Goal: Task Accomplishment & Management: Use online tool/utility

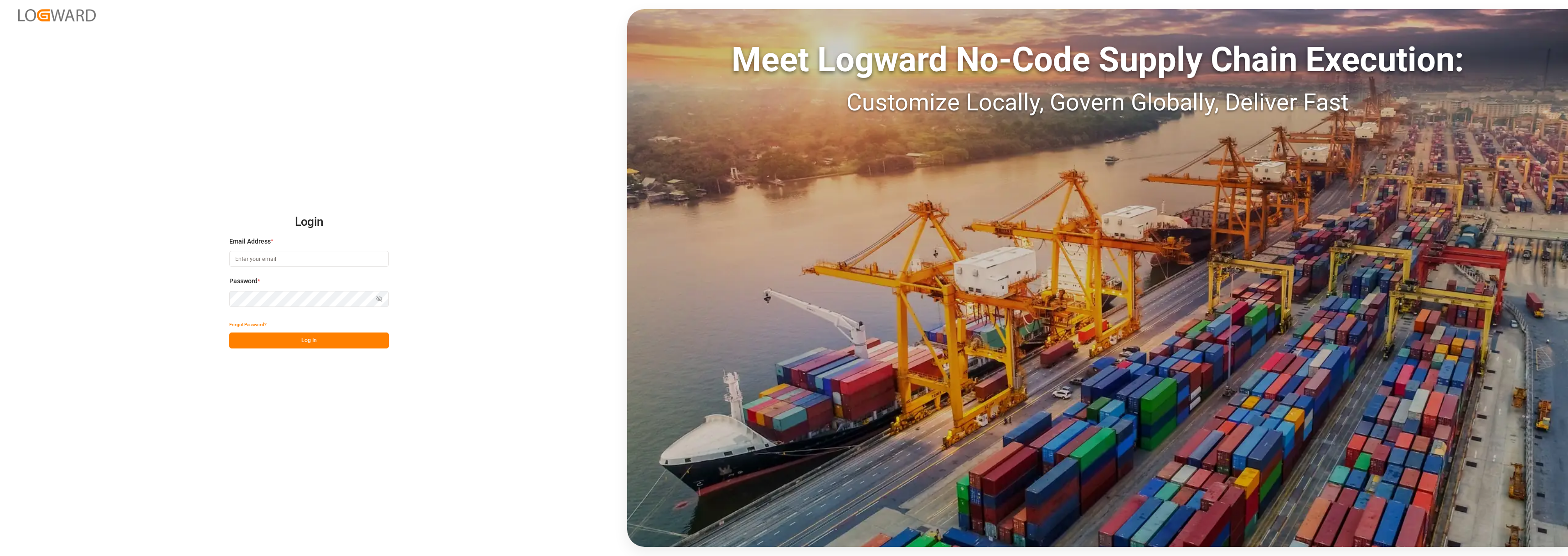
click at [331, 257] on input at bounding box center [309, 259] width 159 height 16
click at [313, 262] on input at bounding box center [309, 259] width 159 height 16
type input "[PERSON_NAME][EMAIL_ADDRESS][PERSON_NAME][DOMAIN_NAME]"
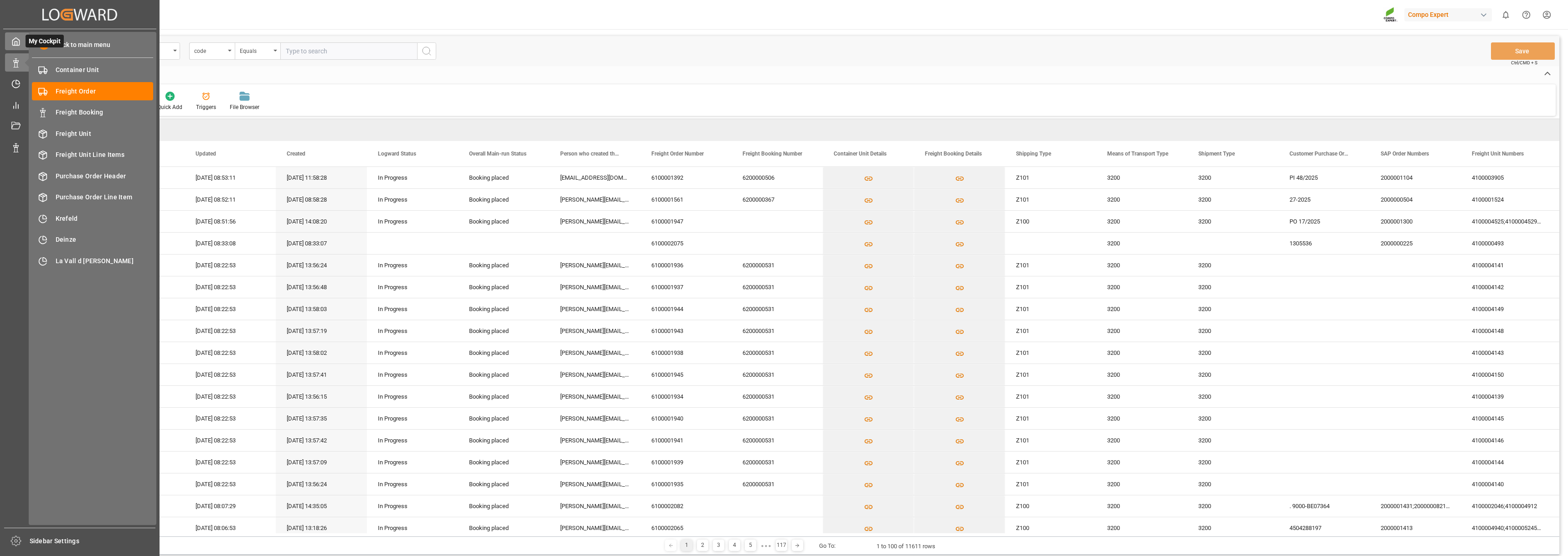
click at [13, 41] on icon at bounding box center [16, 41] width 9 height 9
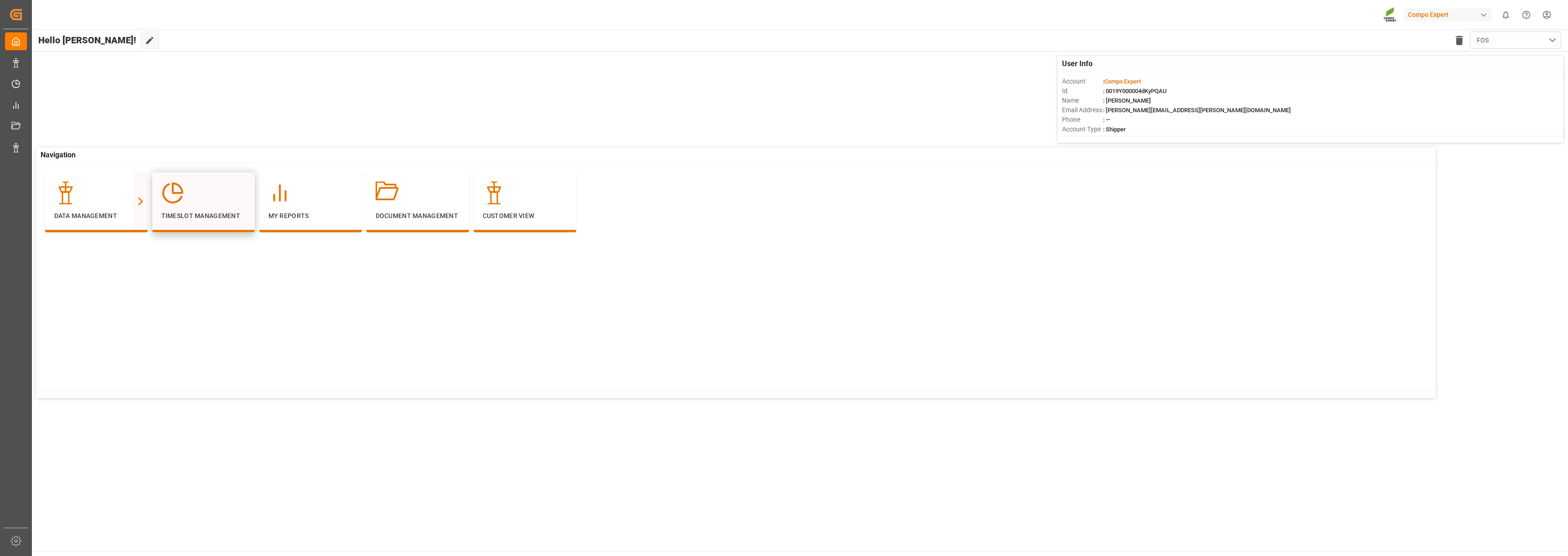
click at [192, 202] on div at bounding box center [203, 192] width 85 height 23
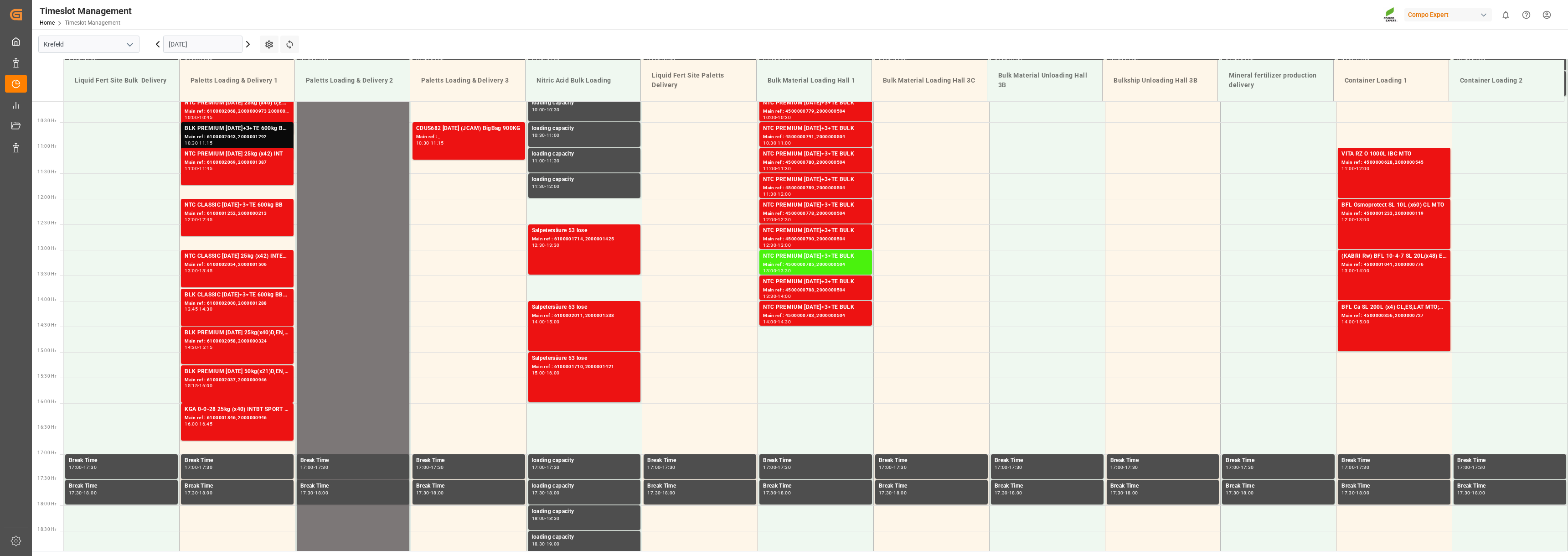
scroll to position [458, 0]
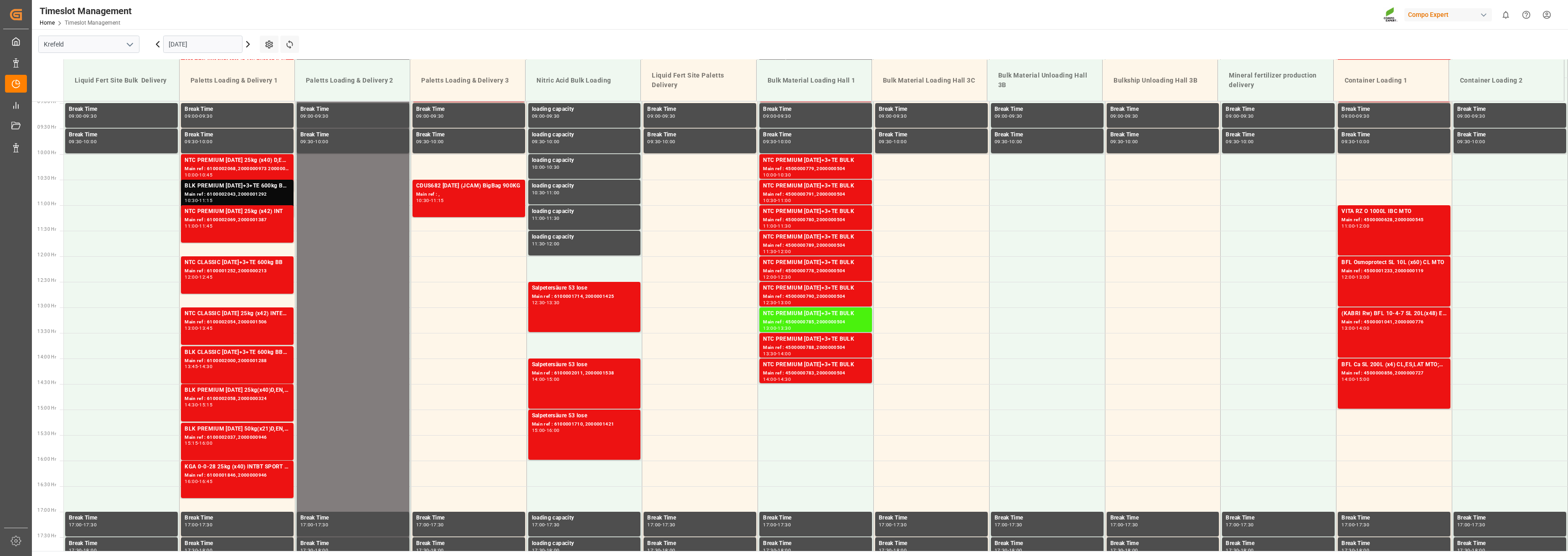
click at [155, 48] on icon at bounding box center [158, 44] width 11 height 11
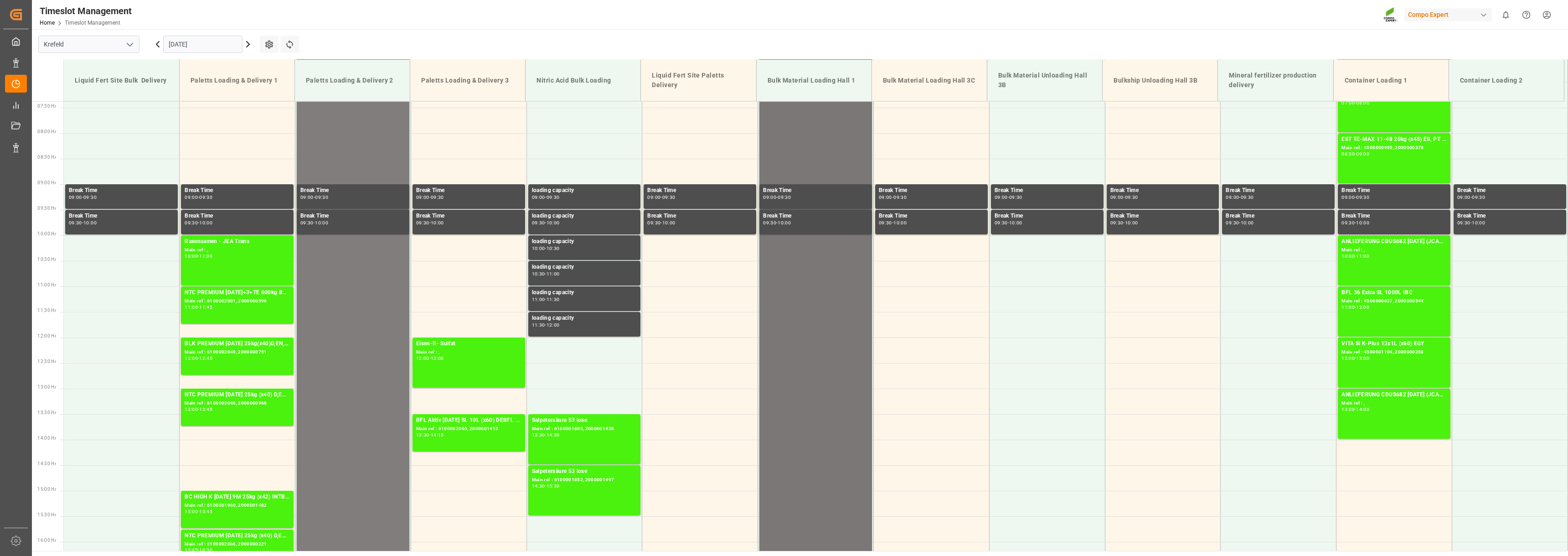
scroll to position [367, 0]
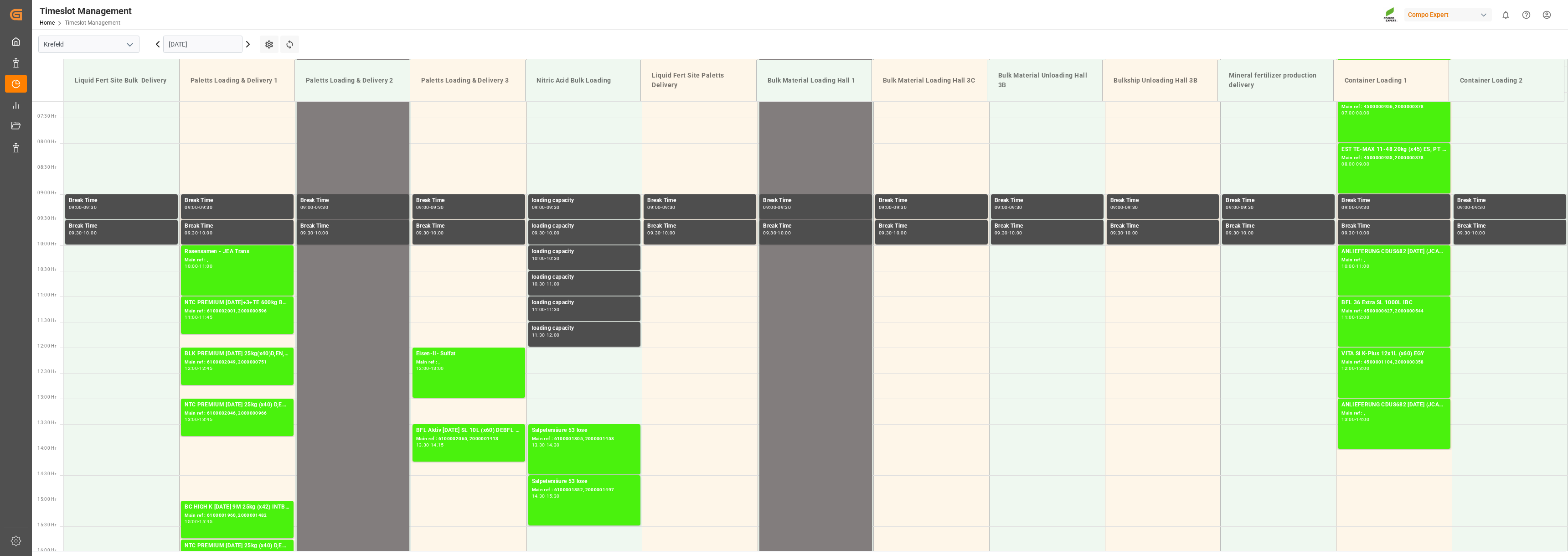
click at [250, 43] on icon at bounding box center [248, 44] width 11 height 11
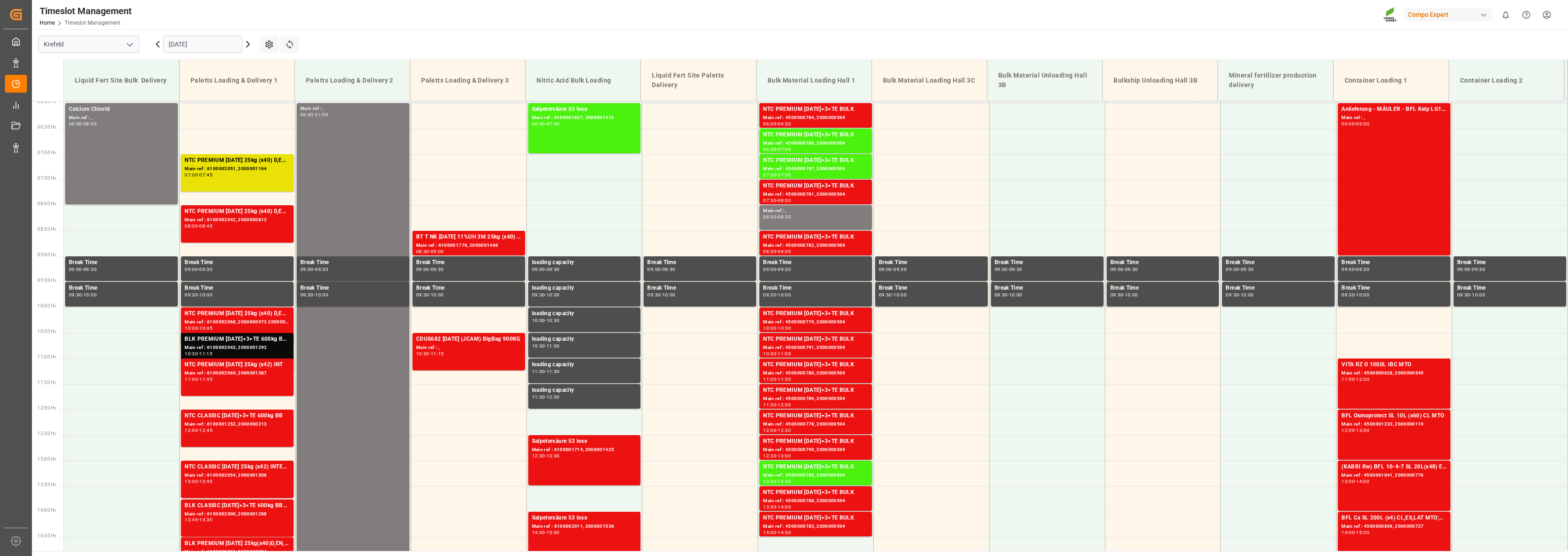
scroll to position [275, 0]
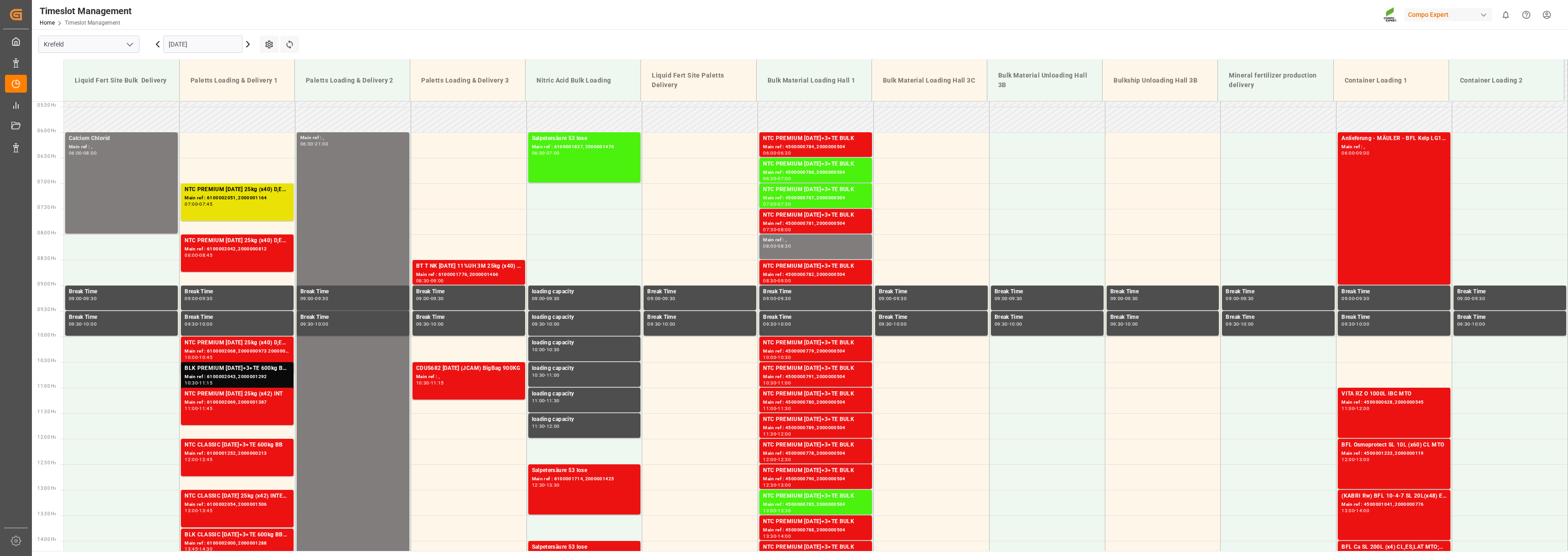
click at [249, 41] on icon at bounding box center [248, 44] width 11 height 11
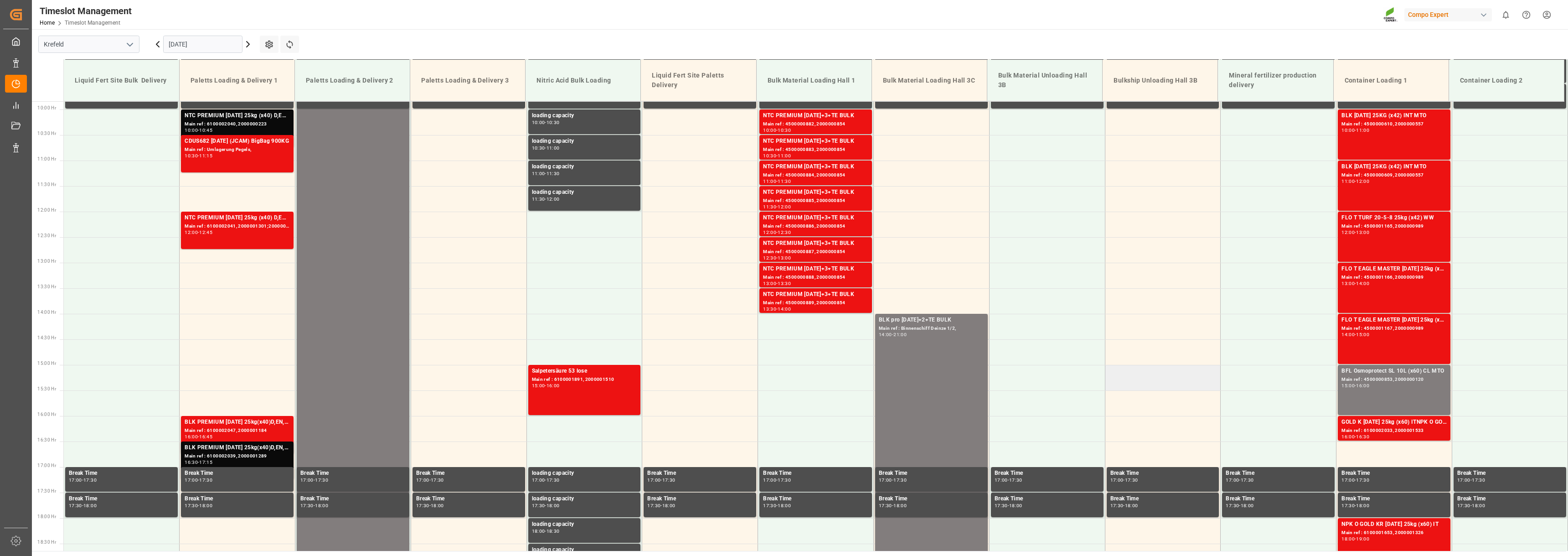
scroll to position [504, 0]
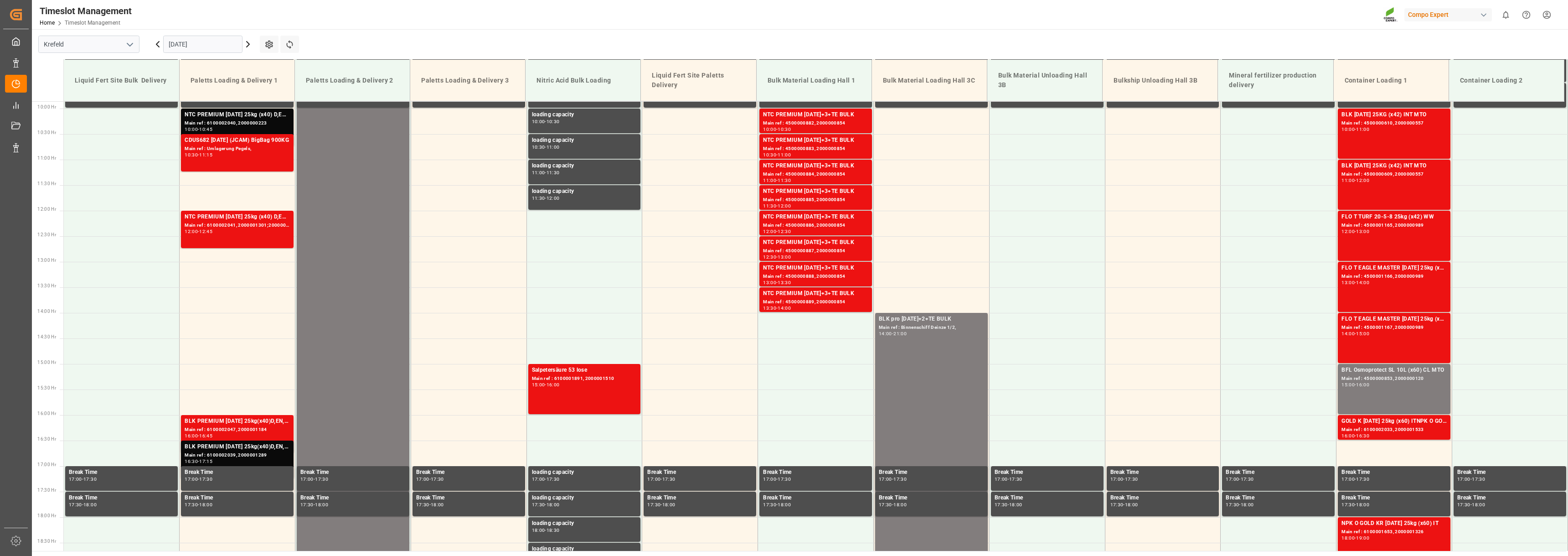
click at [248, 46] on icon at bounding box center [248, 44] width 11 height 11
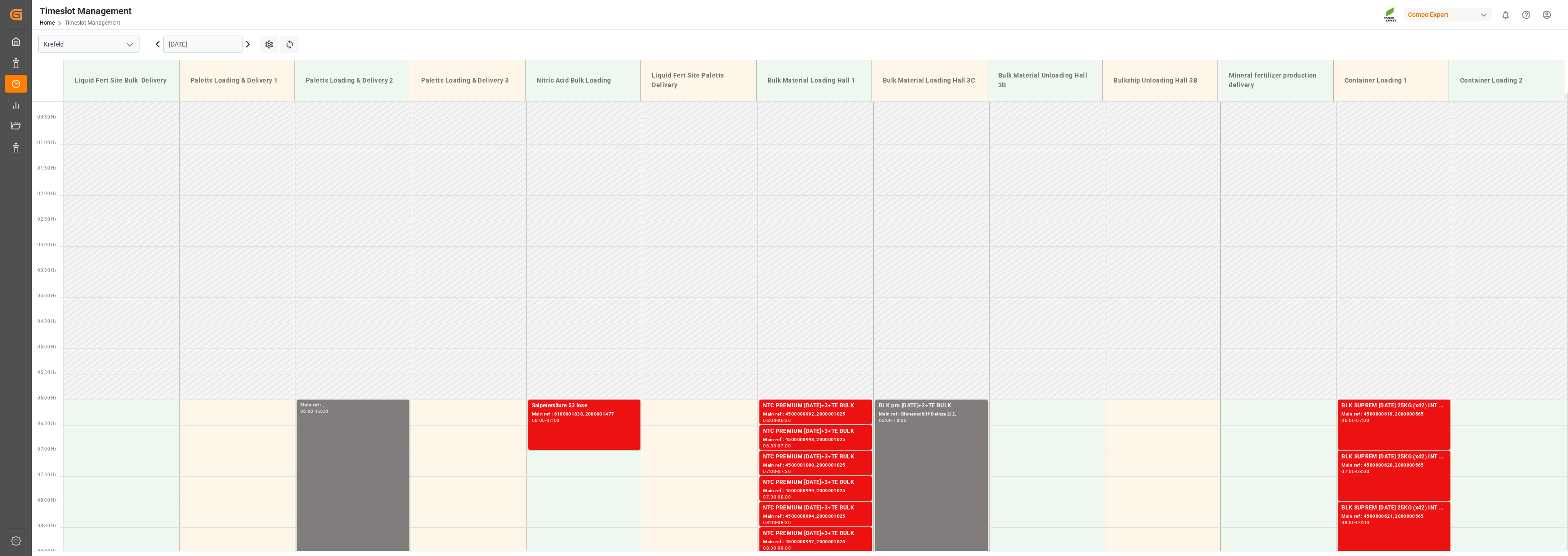
scroll to position [2, 0]
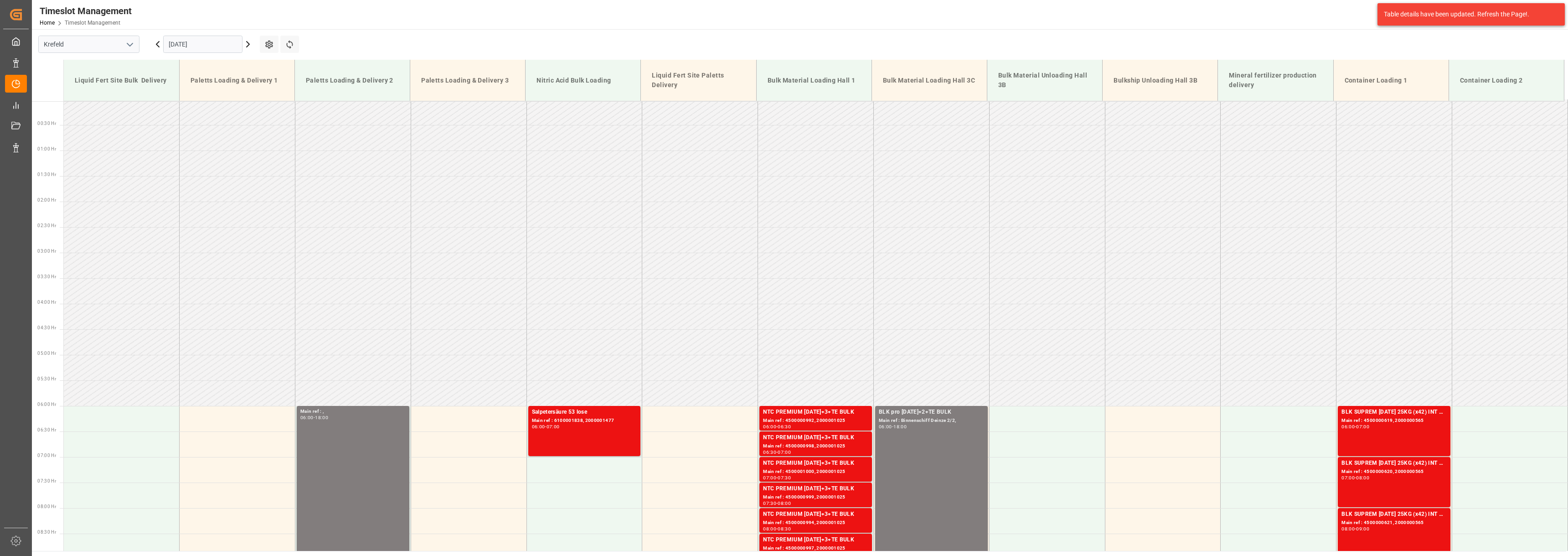
click at [158, 45] on icon at bounding box center [158, 44] width 11 height 11
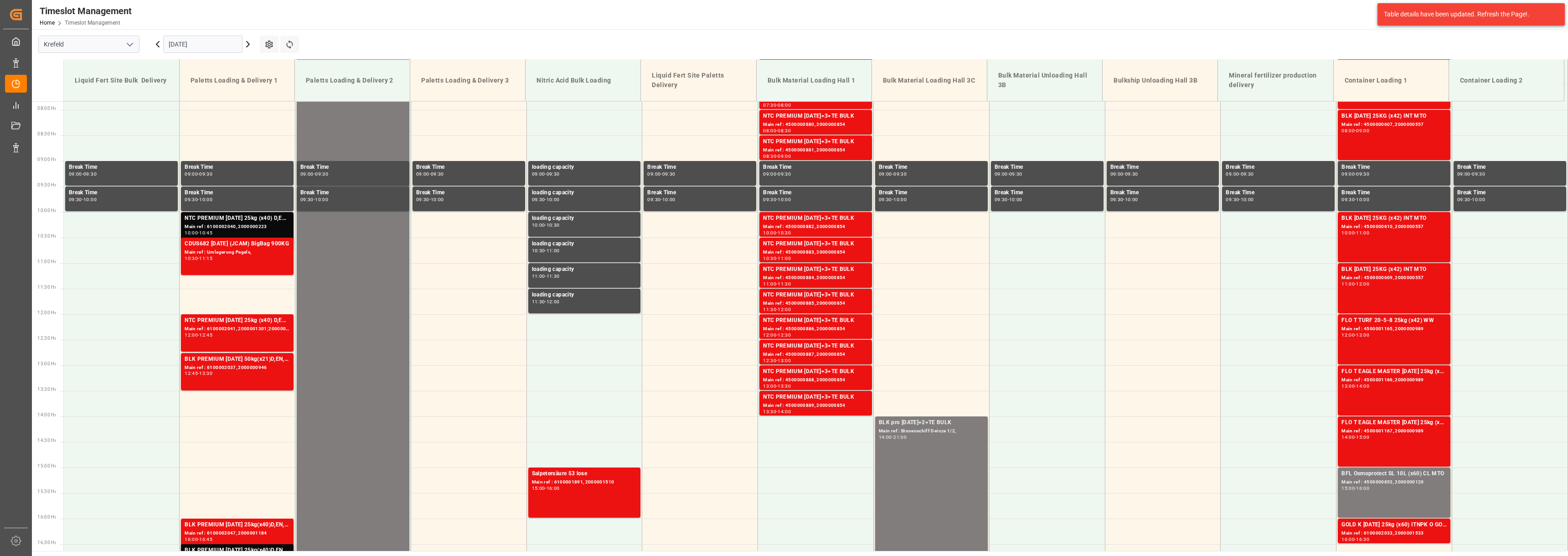
scroll to position [412, 0]
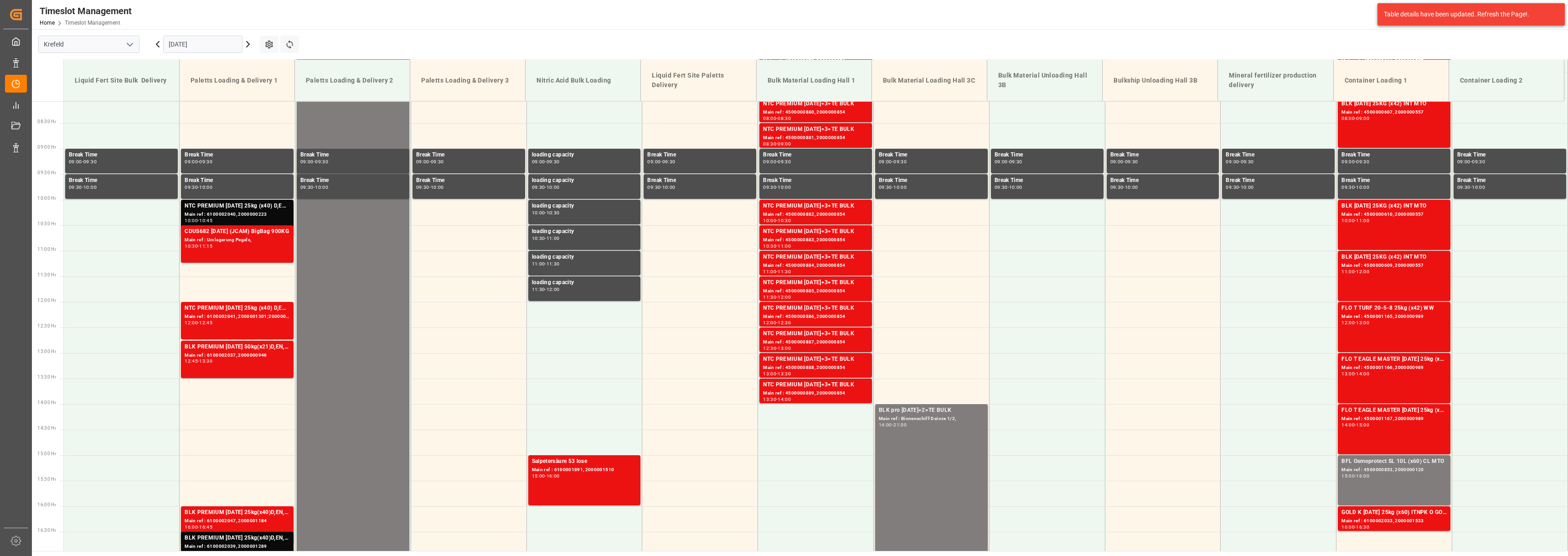
click at [155, 42] on icon at bounding box center [158, 44] width 11 height 11
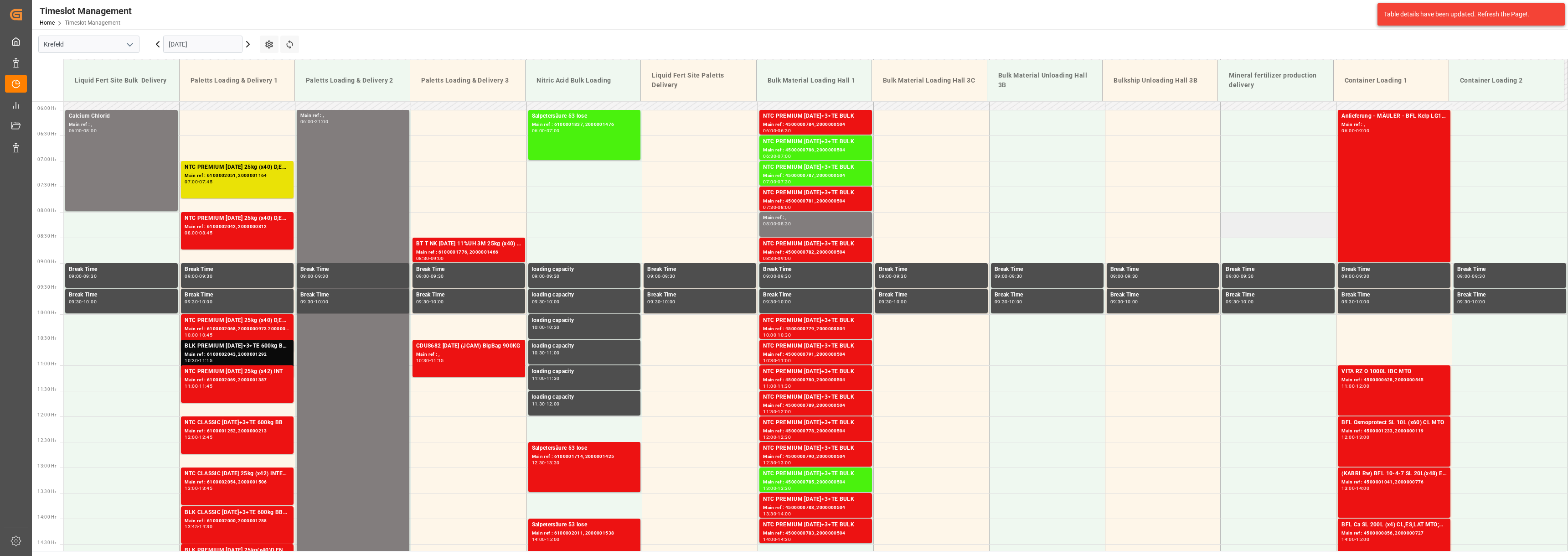
scroll to position [185, 0]
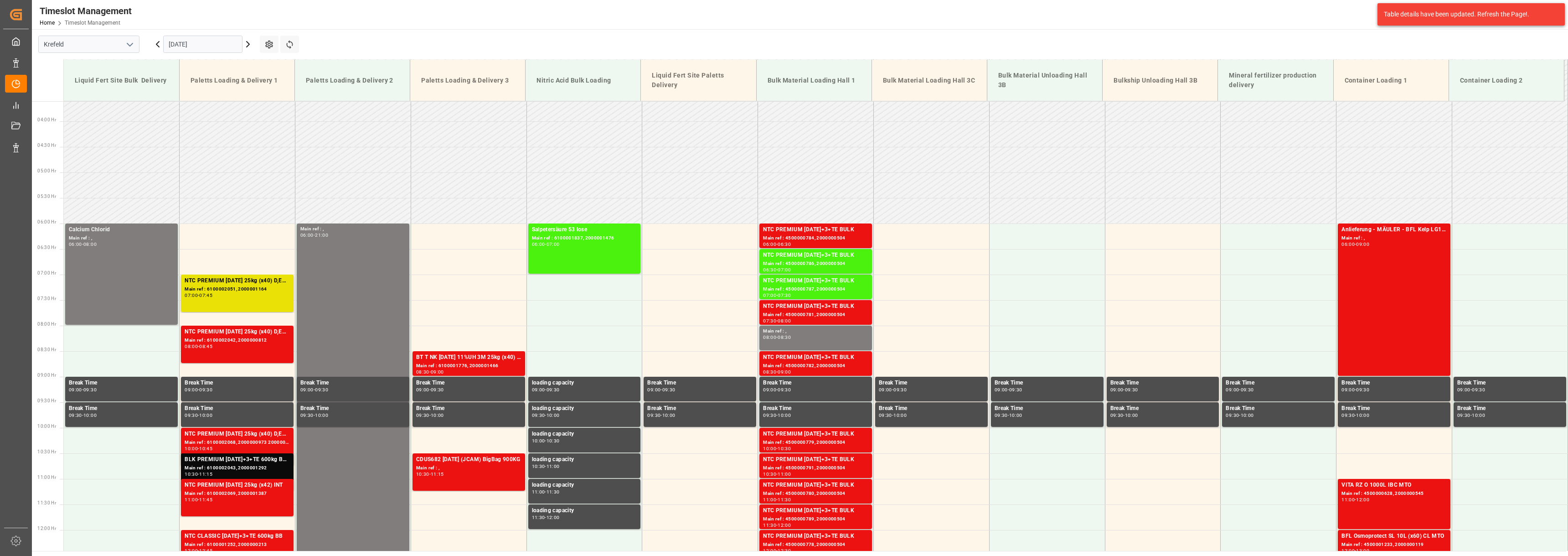
click at [251, 46] on icon at bounding box center [248, 44] width 11 height 11
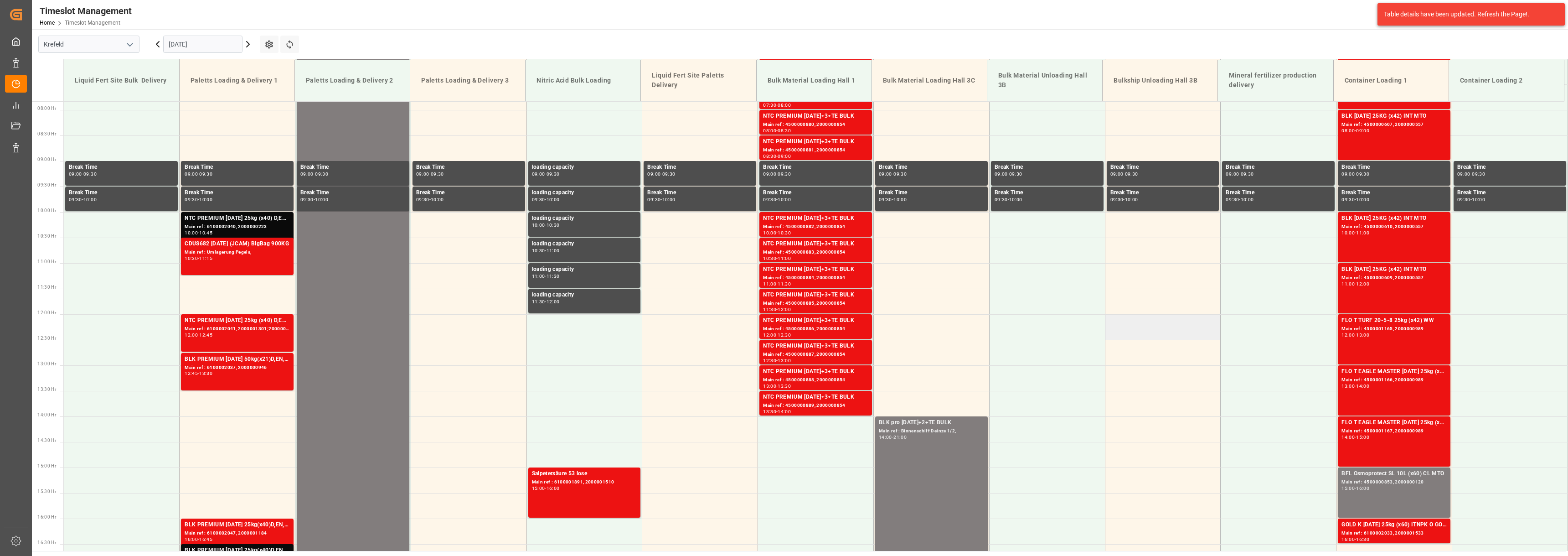
scroll to position [412, 0]
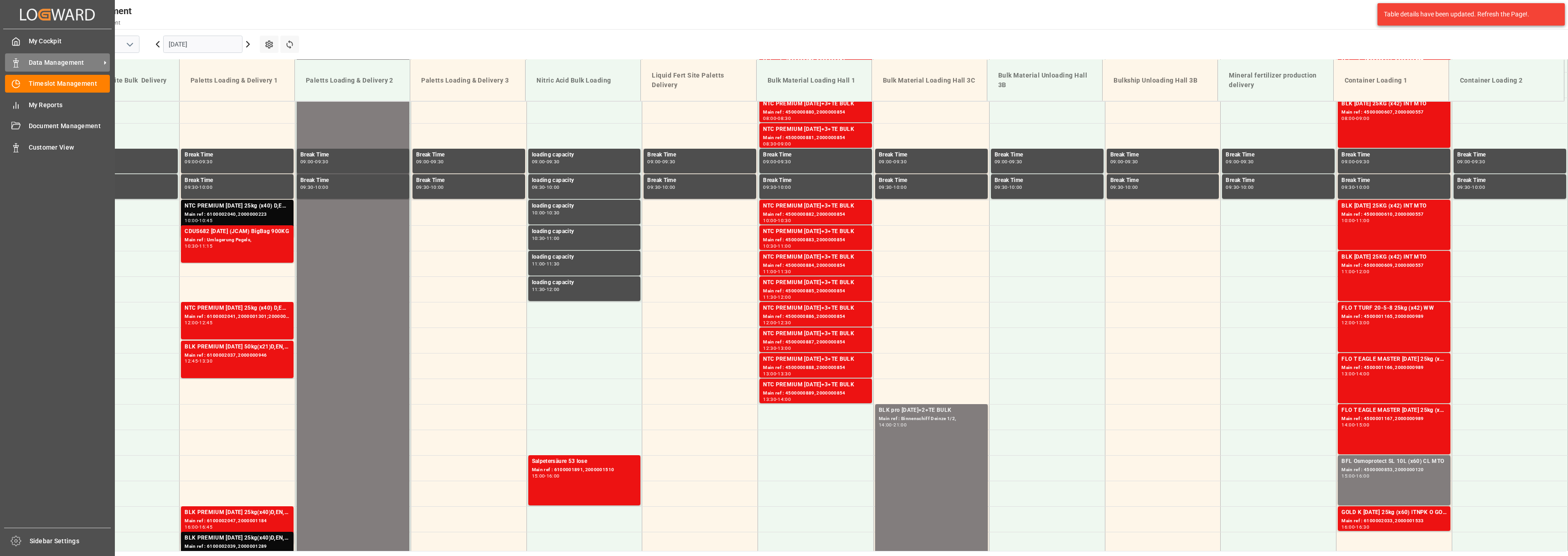
click at [59, 65] on span "Data Management" at bounding box center [65, 63] width 72 height 10
click at [59, 44] on span "My Cockpit" at bounding box center [69, 41] width 82 height 10
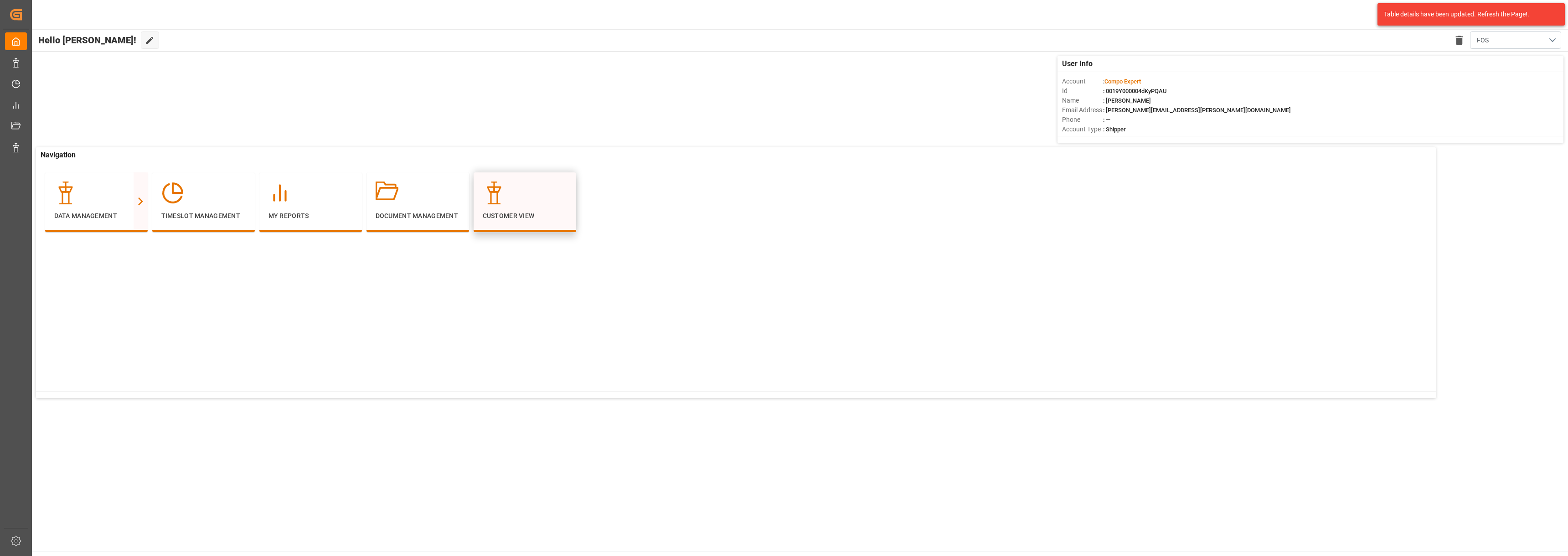
click at [502, 199] on icon at bounding box center [494, 192] width 23 height 23
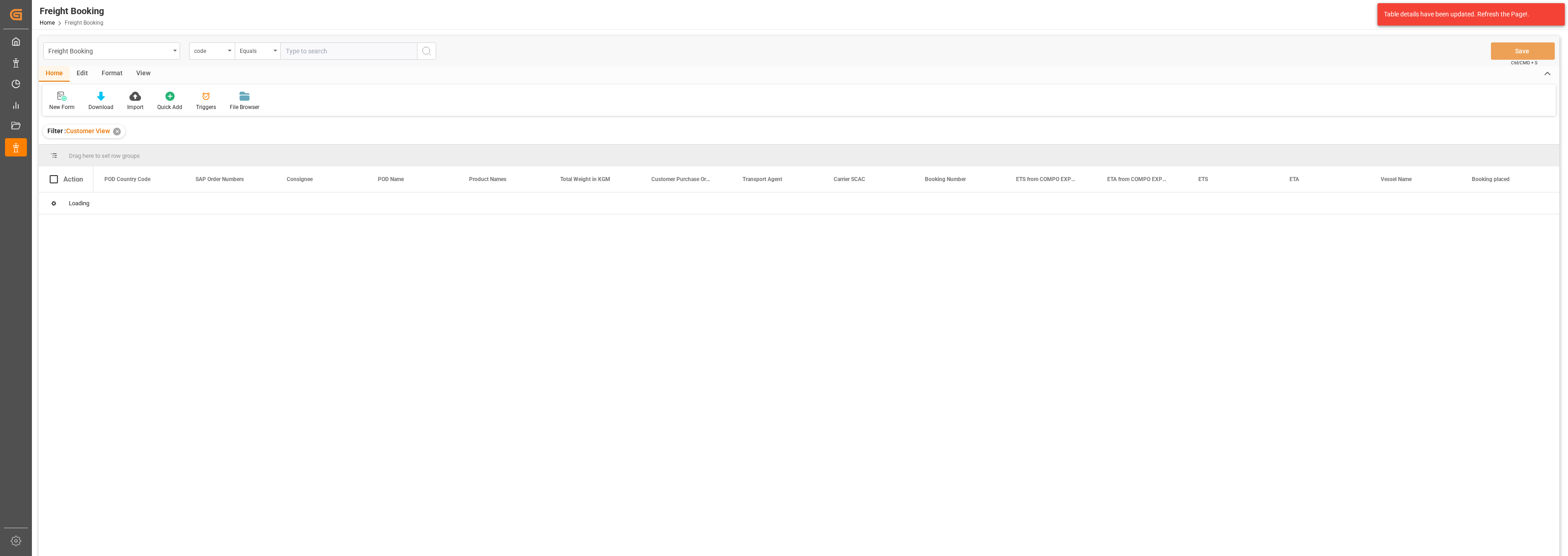
click at [141, 71] on div "View" at bounding box center [144, 74] width 28 height 15
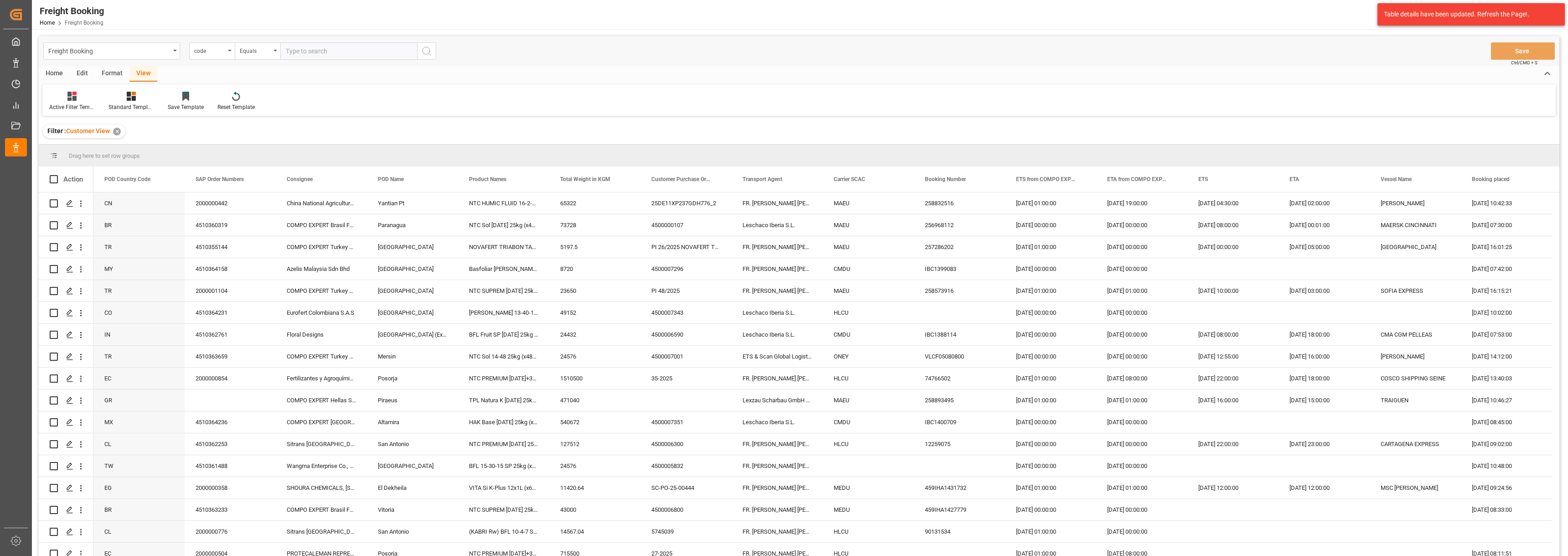
click at [113, 72] on div "Format" at bounding box center [112, 74] width 35 height 15
click at [63, 100] on icon at bounding box center [62, 97] width 6 height 7
click at [427, 85] on div "Filter Rows Customer View [STREET_ADDRESS] Format" at bounding box center [799, 100] width 1513 height 32
drag, startPoint x: 121, startPoint y: 181, endPoint x: 121, endPoint y: 155, distance: 26.0
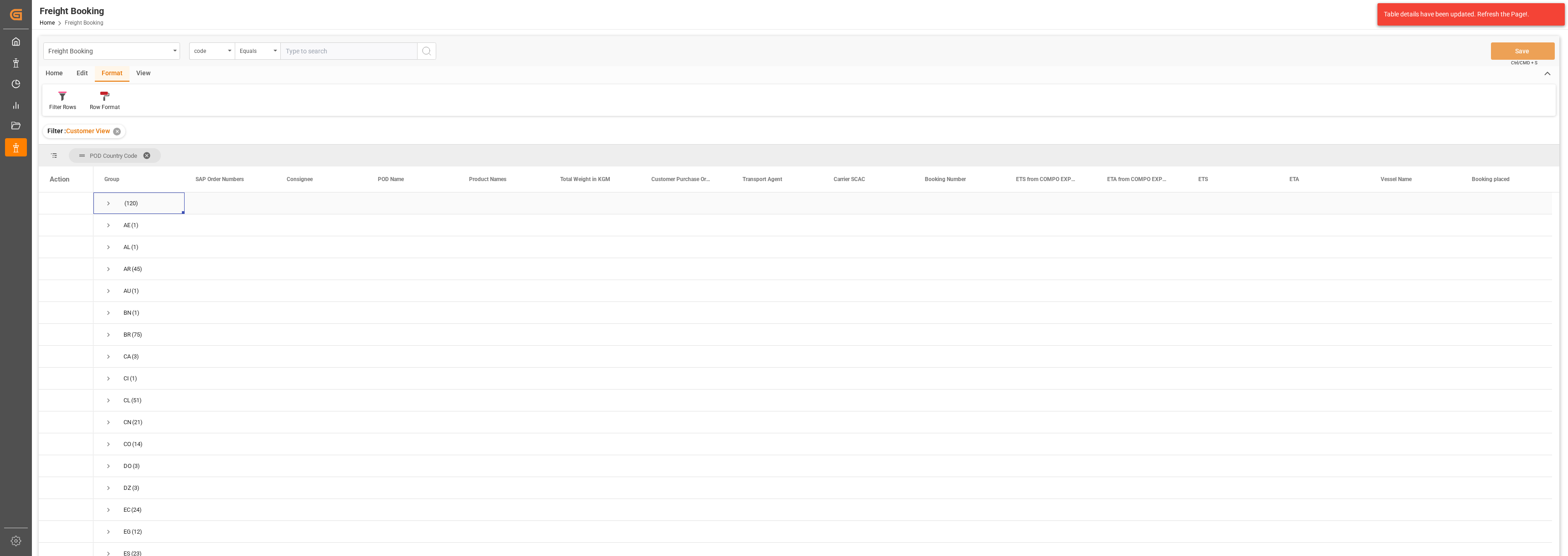
click at [106, 204] on span "Press SPACE to select this row." at bounding box center [108, 203] width 8 height 8
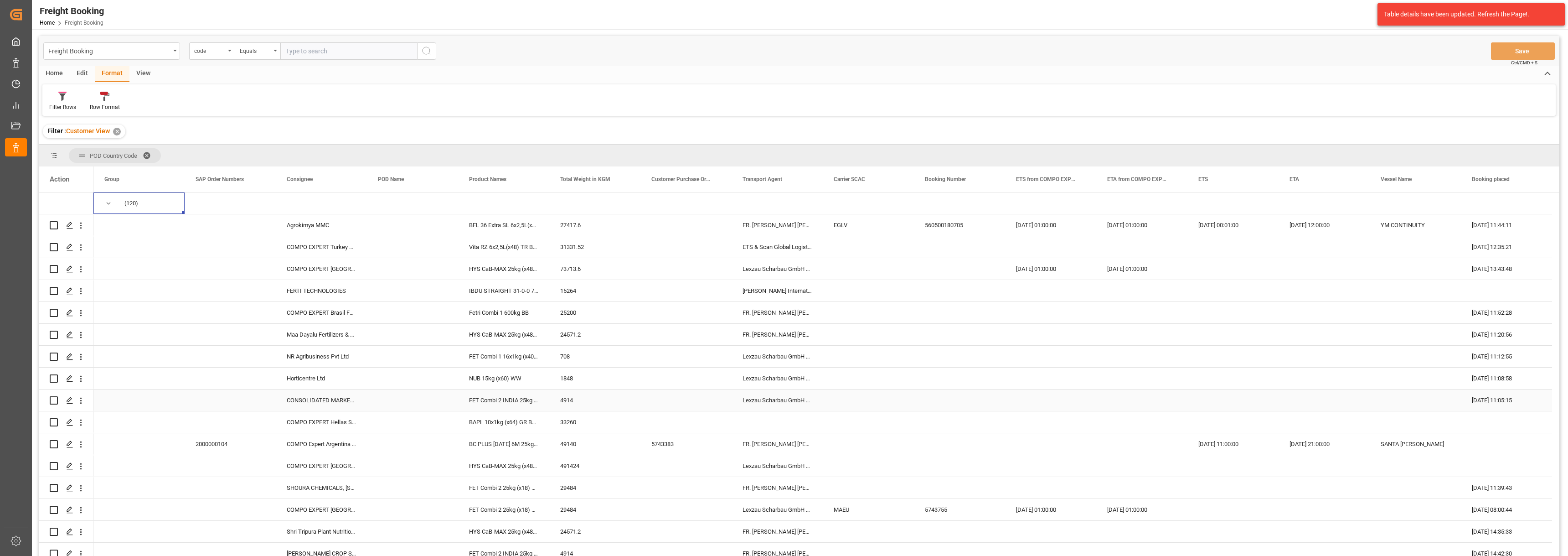
scroll to position [3, 0]
click at [353, 178] on span at bounding box center [351, 179] width 8 height 8
click at [397, 178] on span "filter" at bounding box center [394, 180] width 8 height 8
click at [435, 206] on span "Filtering operator" at bounding box center [433, 205] width 8 height 8
click at [379, 252] on span "Fuzzy search" at bounding box center [368, 249] width 33 height 7
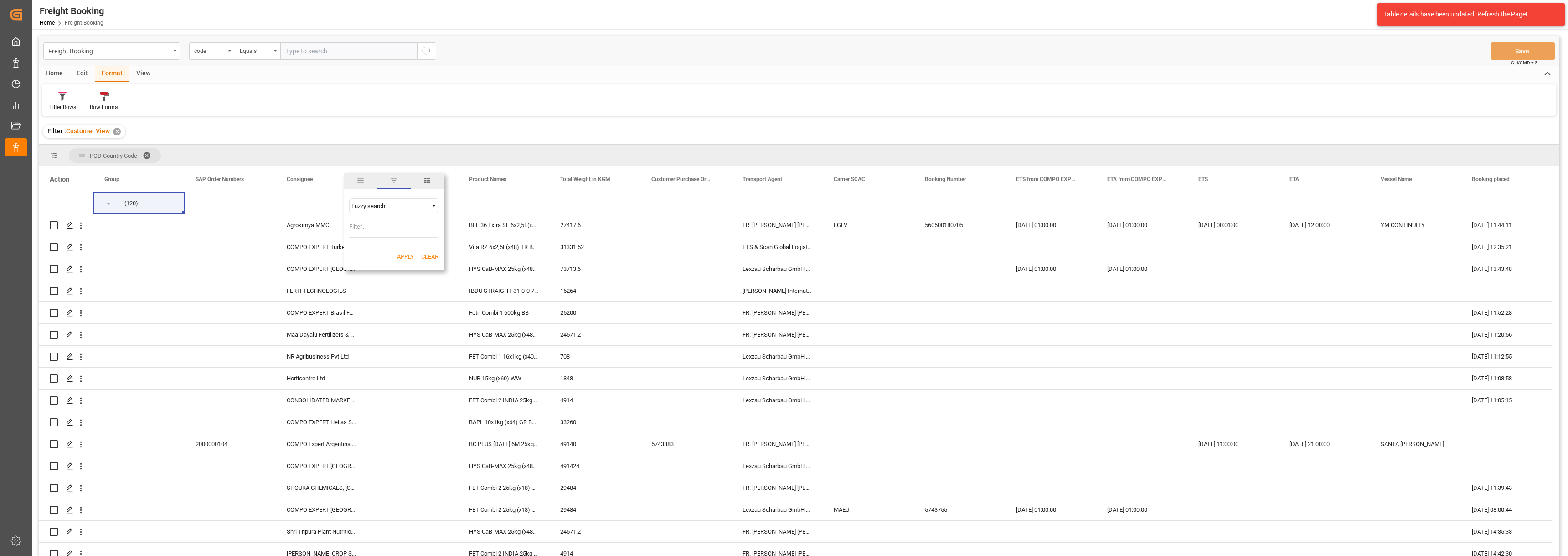
click at [362, 231] on input "Filter Value" at bounding box center [394, 228] width 89 height 18
type input "[GEOGRAPHIC_DATA]"
click at [404, 259] on button "Apply" at bounding box center [405, 256] width 17 height 9
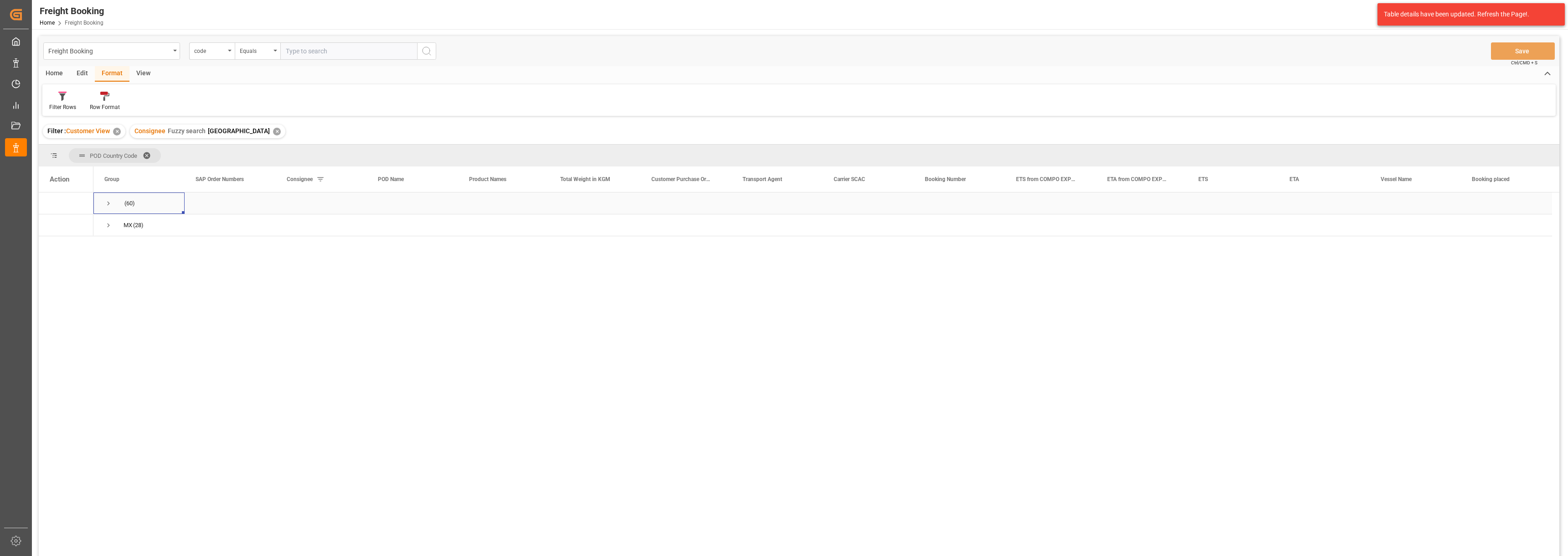
click at [110, 202] on span "Press SPACE to select this row." at bounding box center [108, 203] width 8 height 8
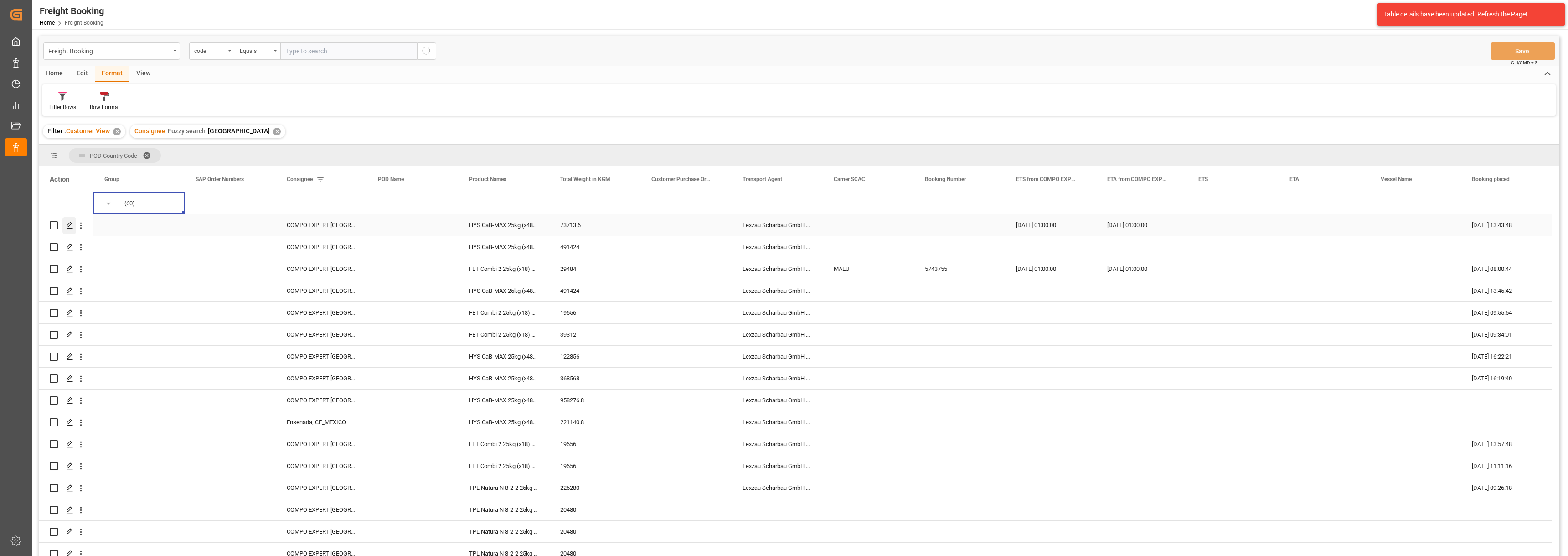
click at [70, 225] on polygon "Press SPACE to select this row." at bounding box center [69, 224] width 4 height 4
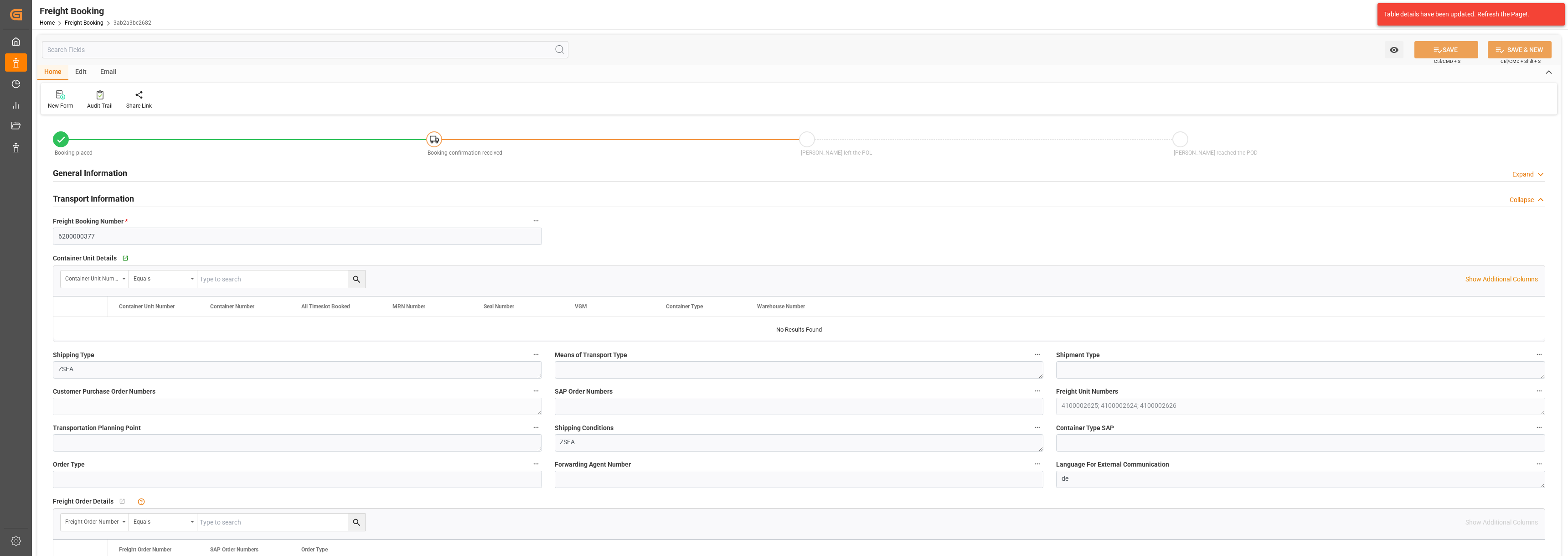
type input "9261451"
type input "DEHAM"
type input "0"
type input "73713.6"
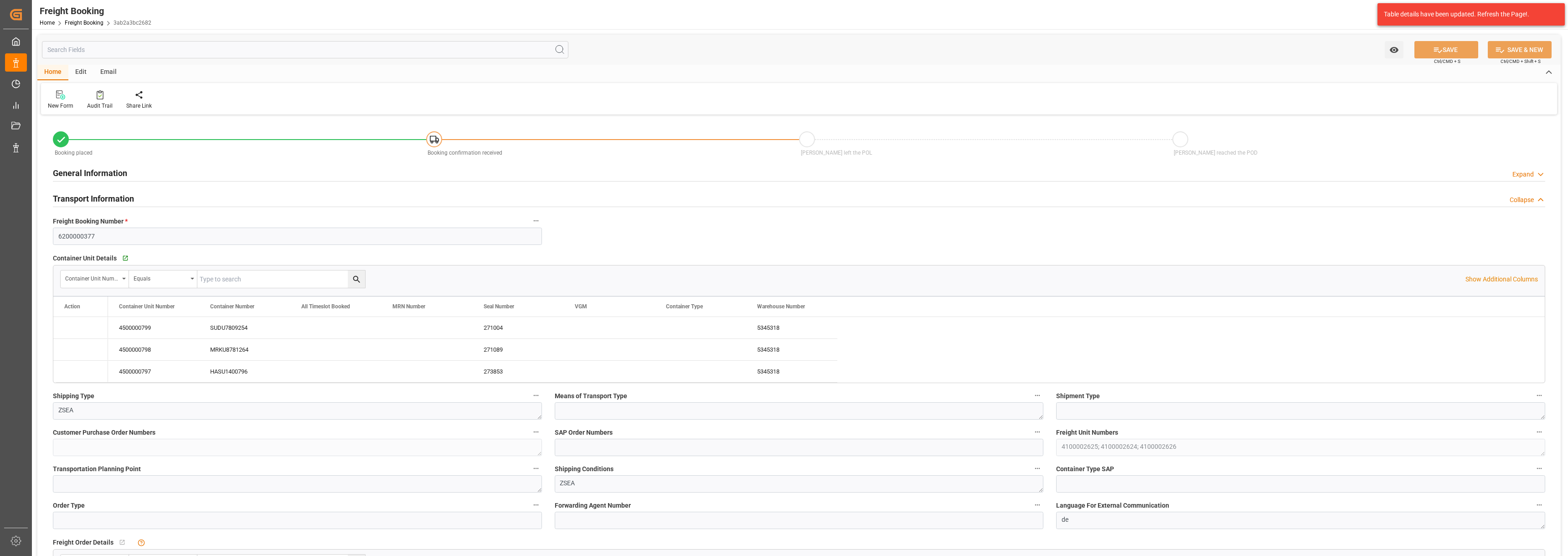
type input "[DATE] 09:00"
type input "[DATE] 01:00"
type input "[DATE] 13:41"
type input "[DATE] 13:43"
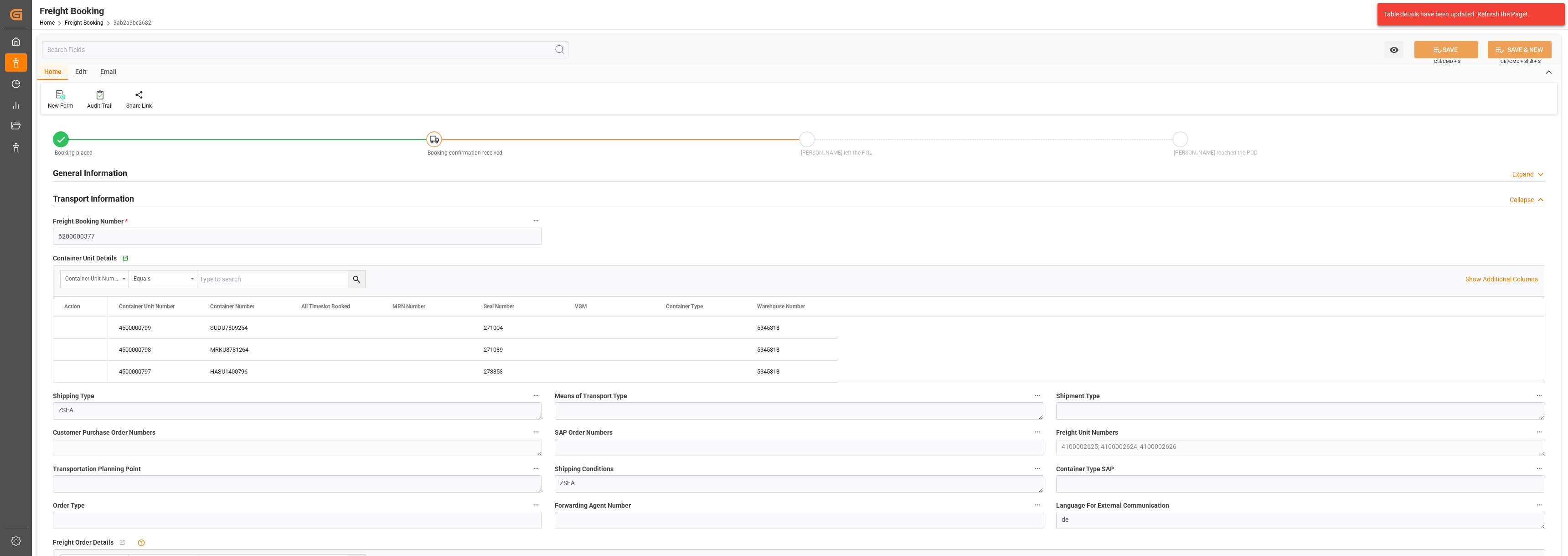
type input "[DATE] 13:43"
type input "[DATE] 11:52"
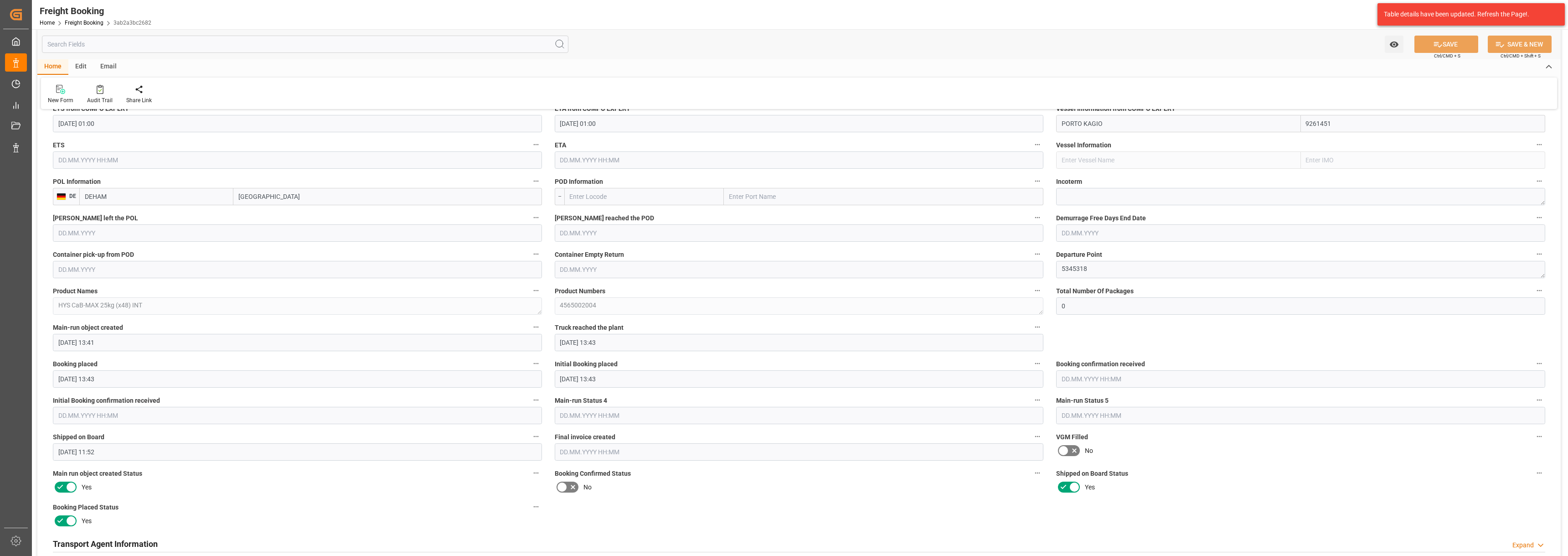
scroll to position [684, 0]
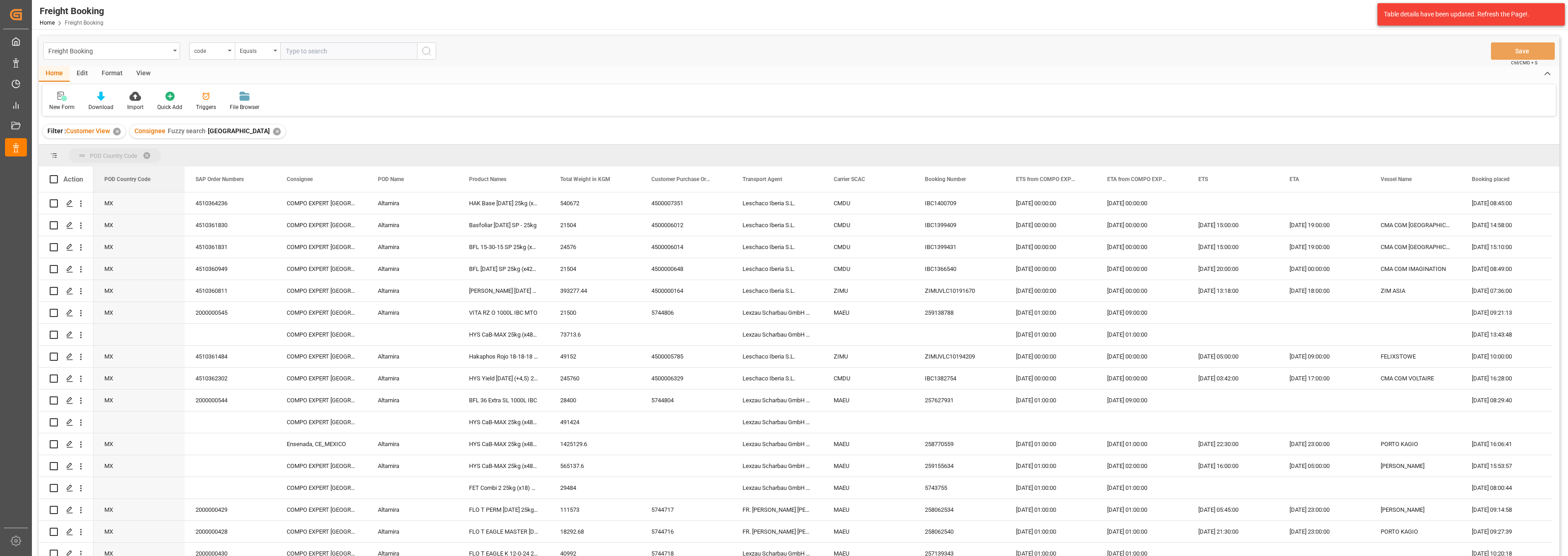
drag, startPoint x: 130, startPoint y: 177, endPoint x: 131, endPoint y: 162, distance: 15.0
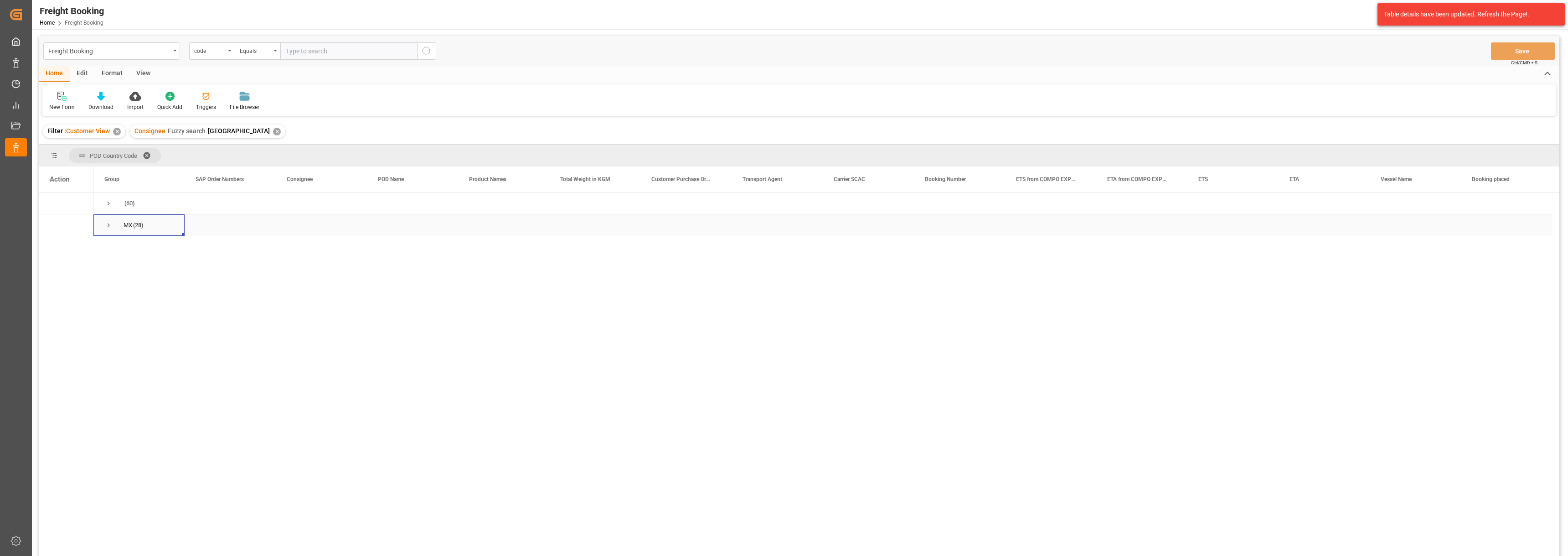
click at [106, 225] on span "Press SPACE to select this row." at bounding box center [108, 225] width 8 height 8
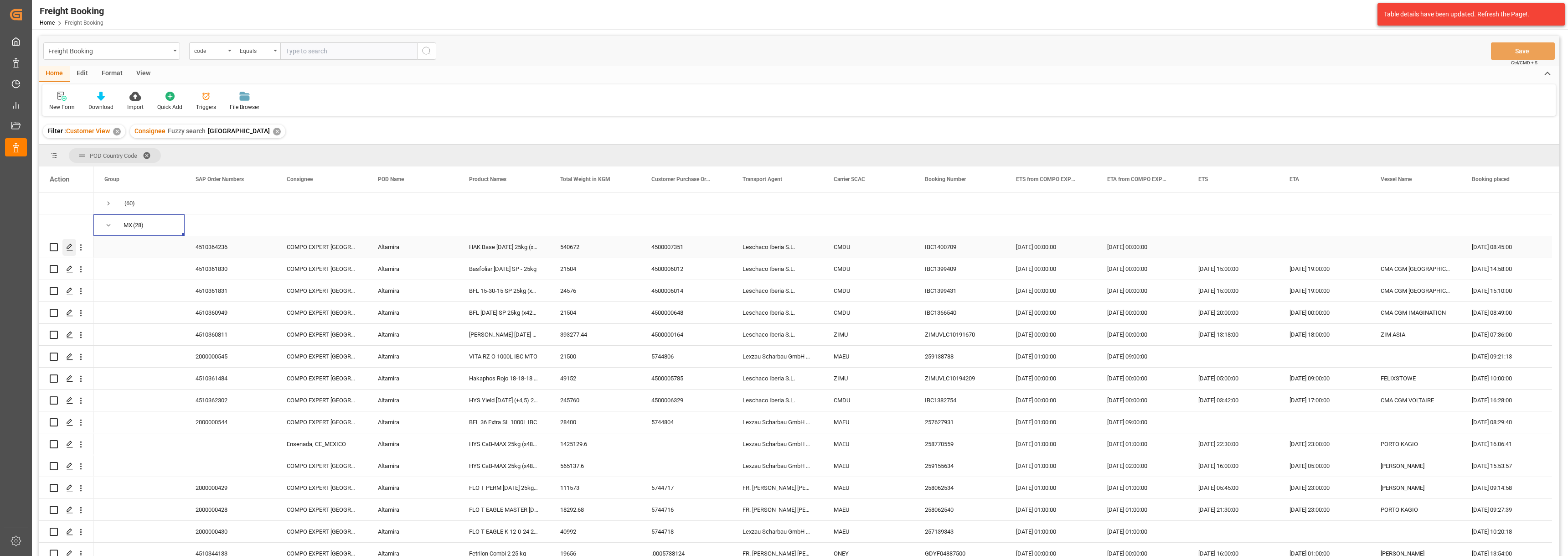
click at [68, 245] on icon "Press SPACE to select this row." at bounding box center [70, 247] width 7 height 7
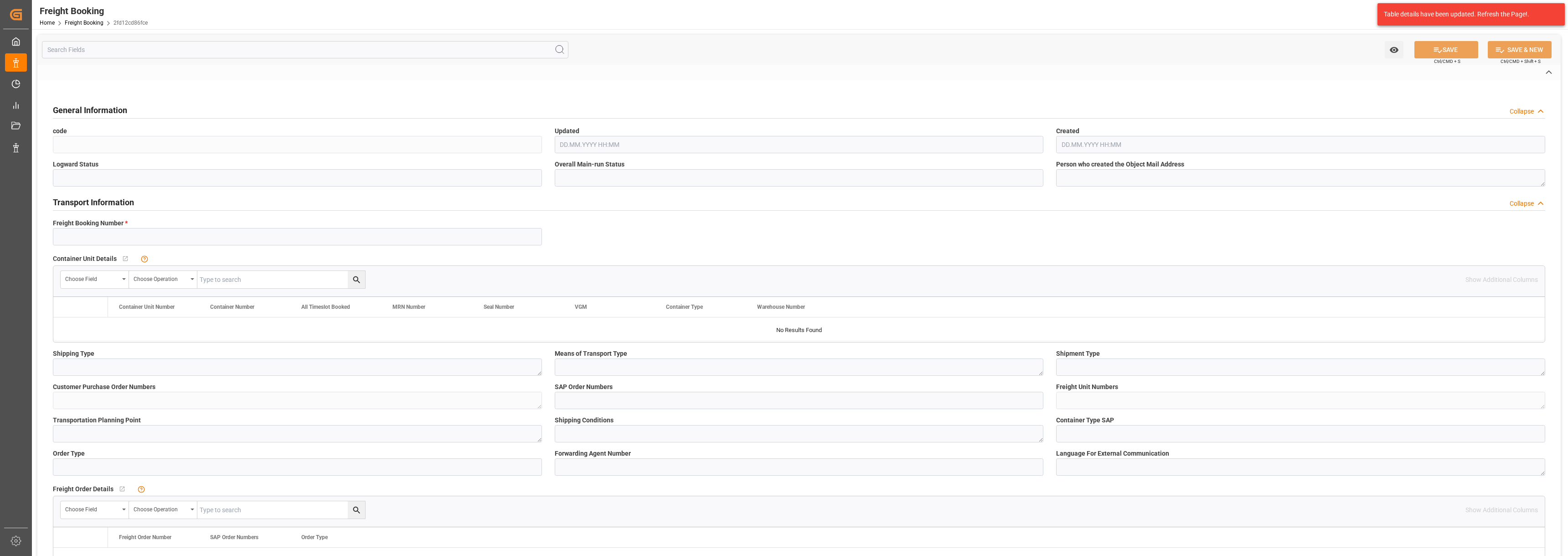
type input "14051582"
type textarea "10"
type textarea "0020"
type textarea "[DATE]"
type textarea "4500007351"
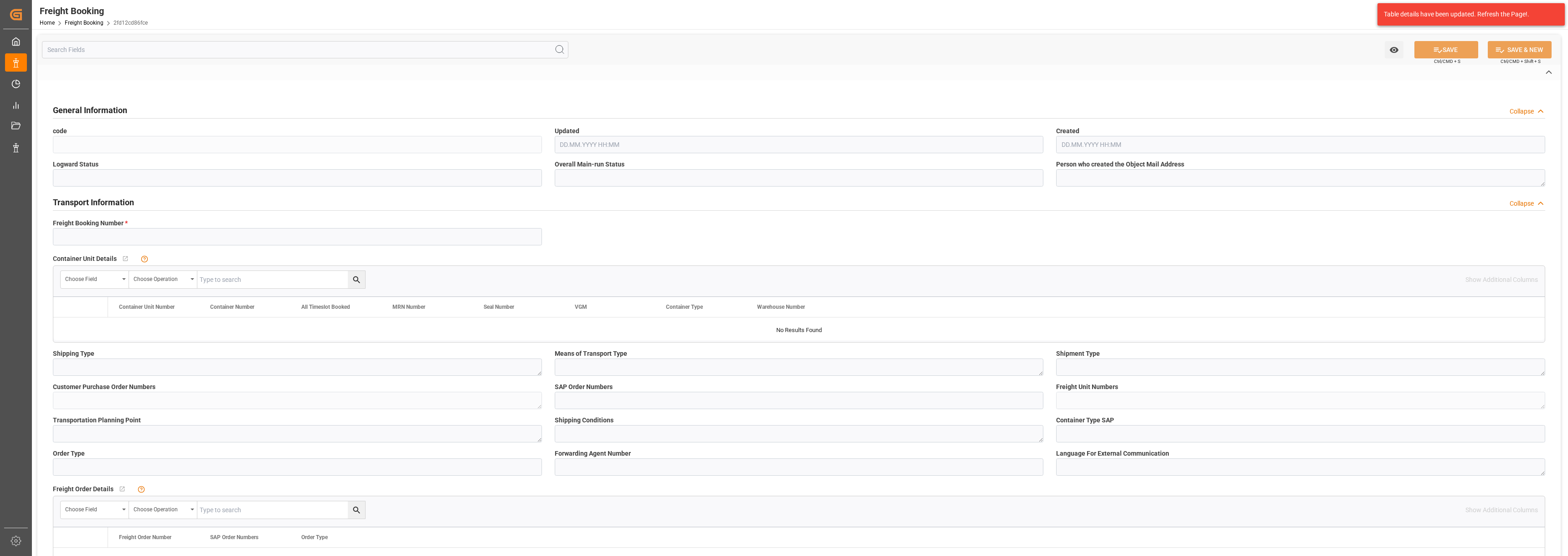
type input "4510364236"
type textarea "47586734; 47586729; 47586740; 47586726; 47586736; 47586722; 47586732; 47586723;…"
type textarea "[DATE]"
type textarea "Z1"
type input "2"
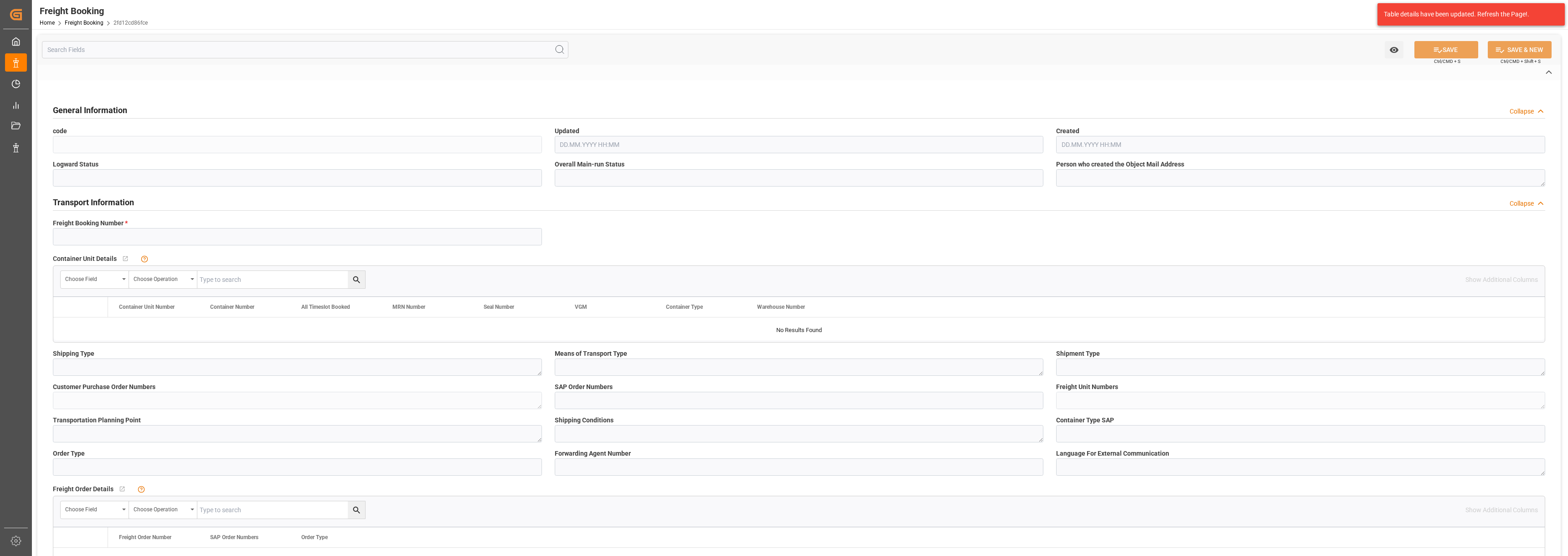
type textarea "DE"
type input "CMDU"
type input "IBC1400709"
type input "CMA CGM VOLTAIRE"
type input "[GEOGRAPHIC_DATA]"
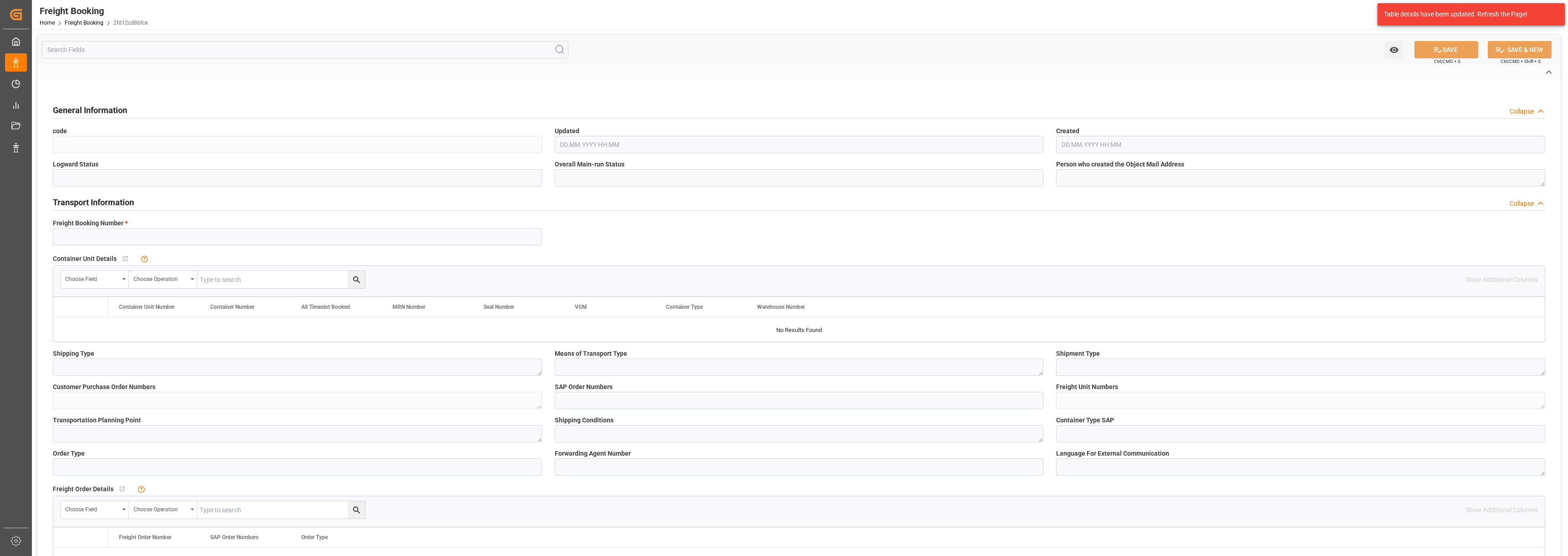
type input "Altamira"
type textarea "CIF"
type textarea "HAK Base [DATE] 25kg (x48) MX,NLA"
type textarea "4991002850"
type input "3150"
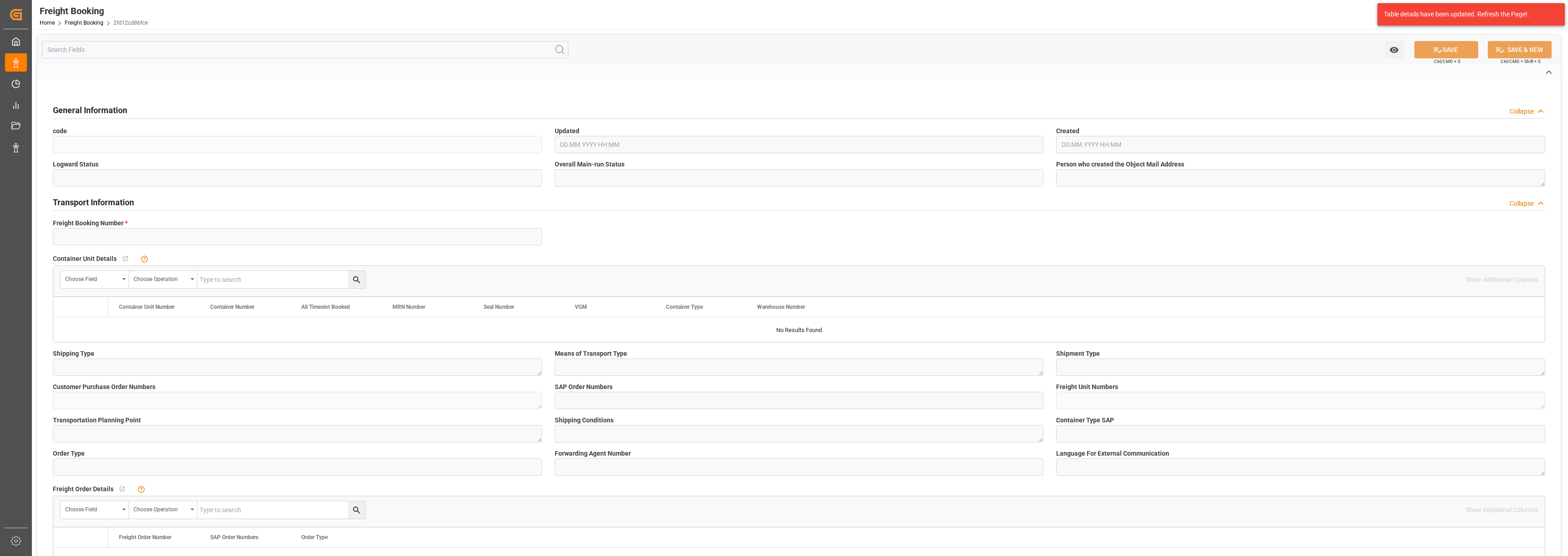
type input "Logistics Service Provider"
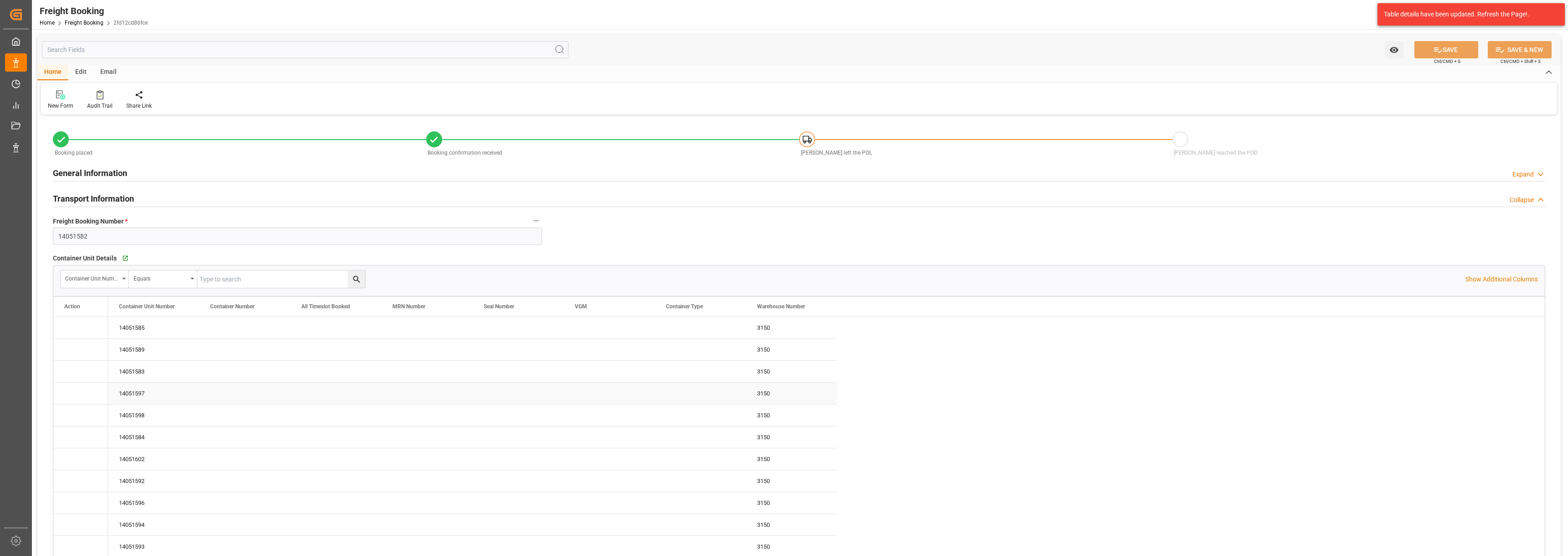
type input "CMDU"
type input "9635652"
type input "ESVLC"
type input "MXATM"
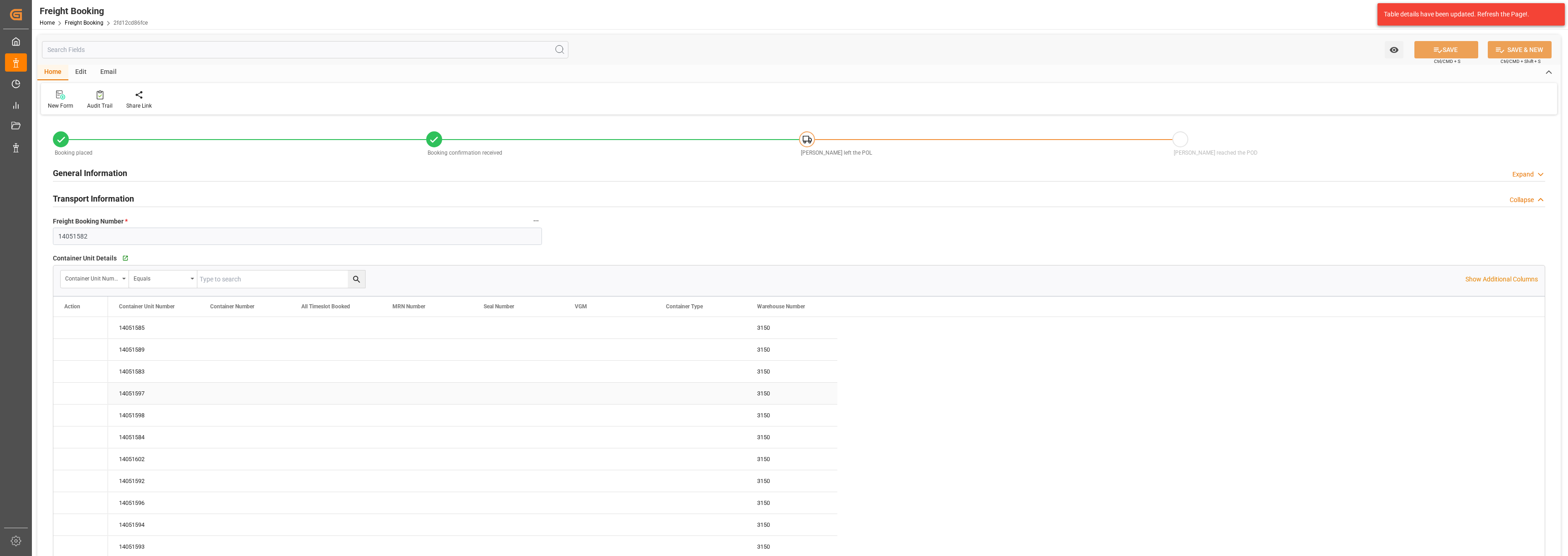
type input "440"
type input "540672"
type input "[DATE] 00:00"
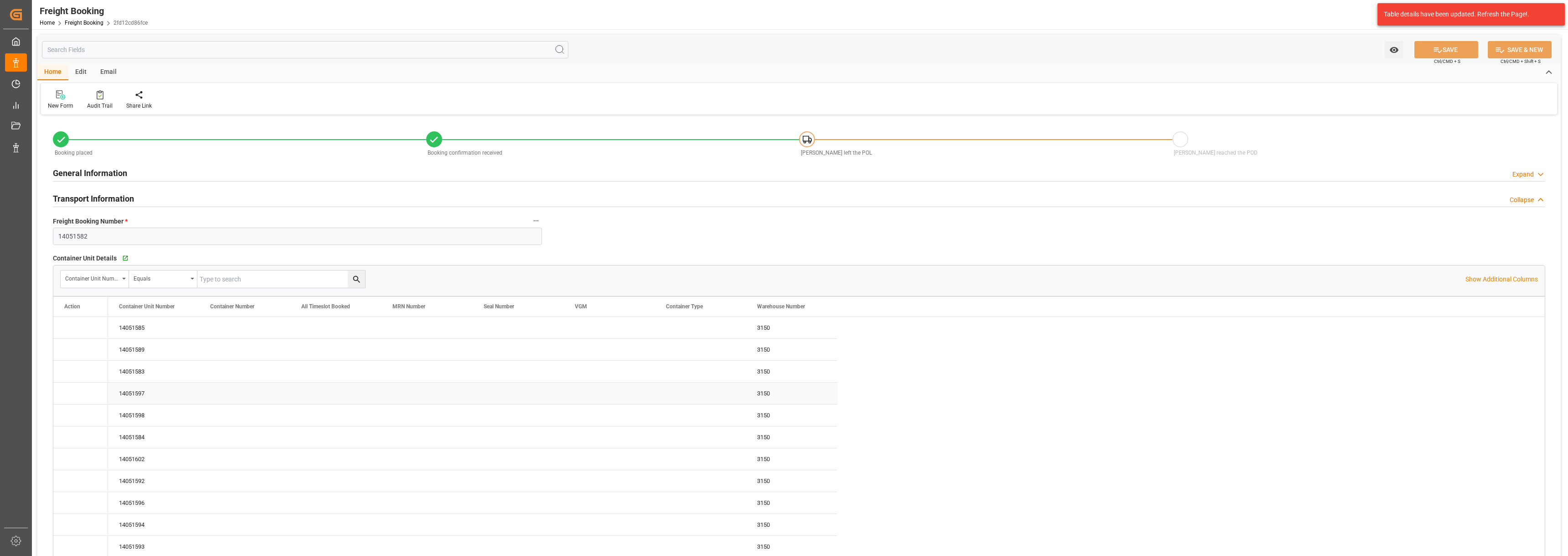
type input "[DATE] 08:45"
type input "[DATE] 08:11"
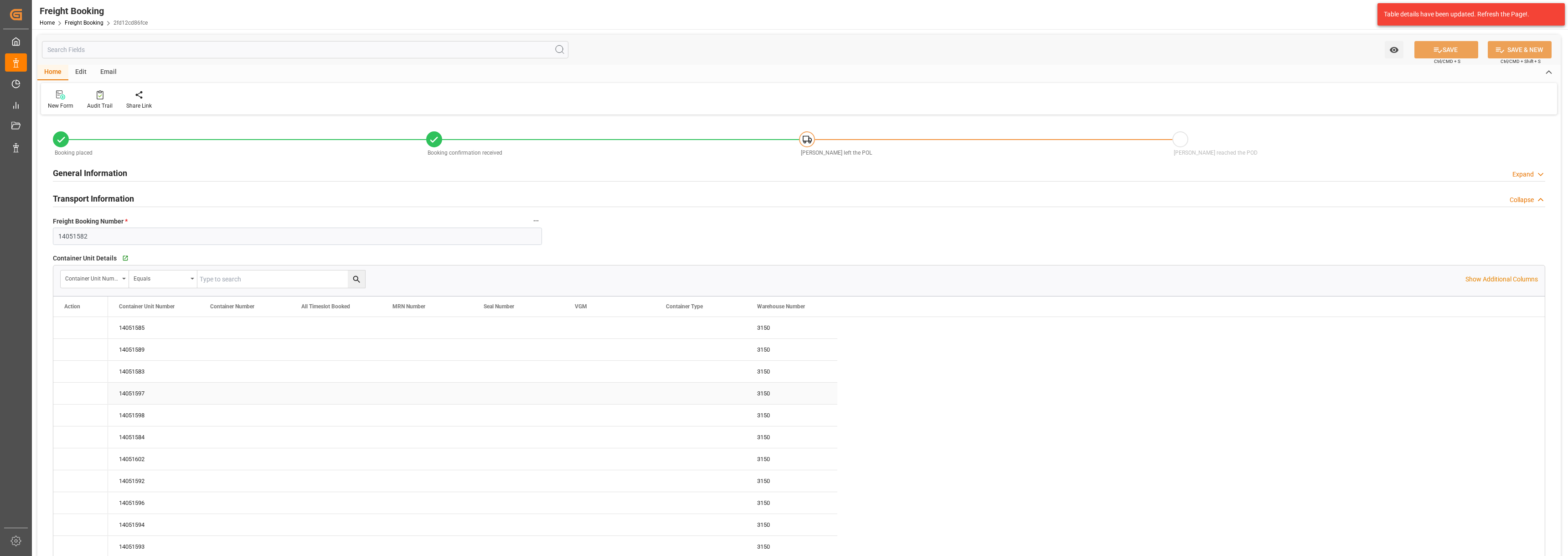
type input "[DATE] 08:11"
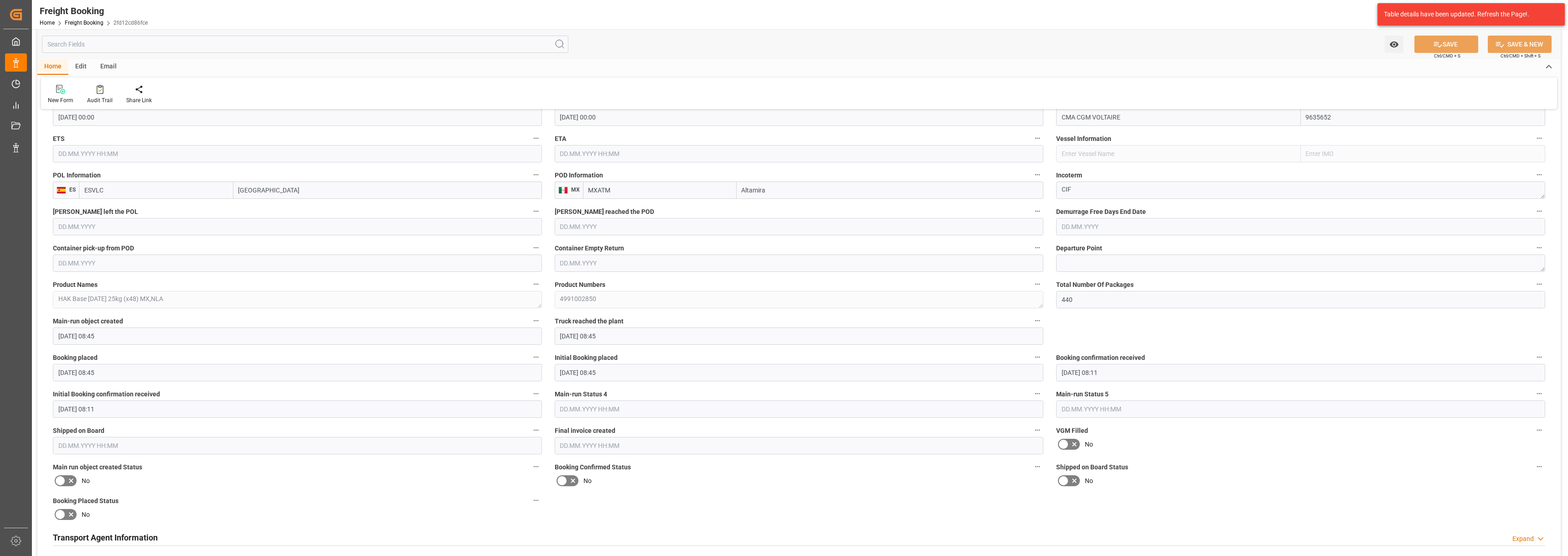
scroll to position [1094, 0]
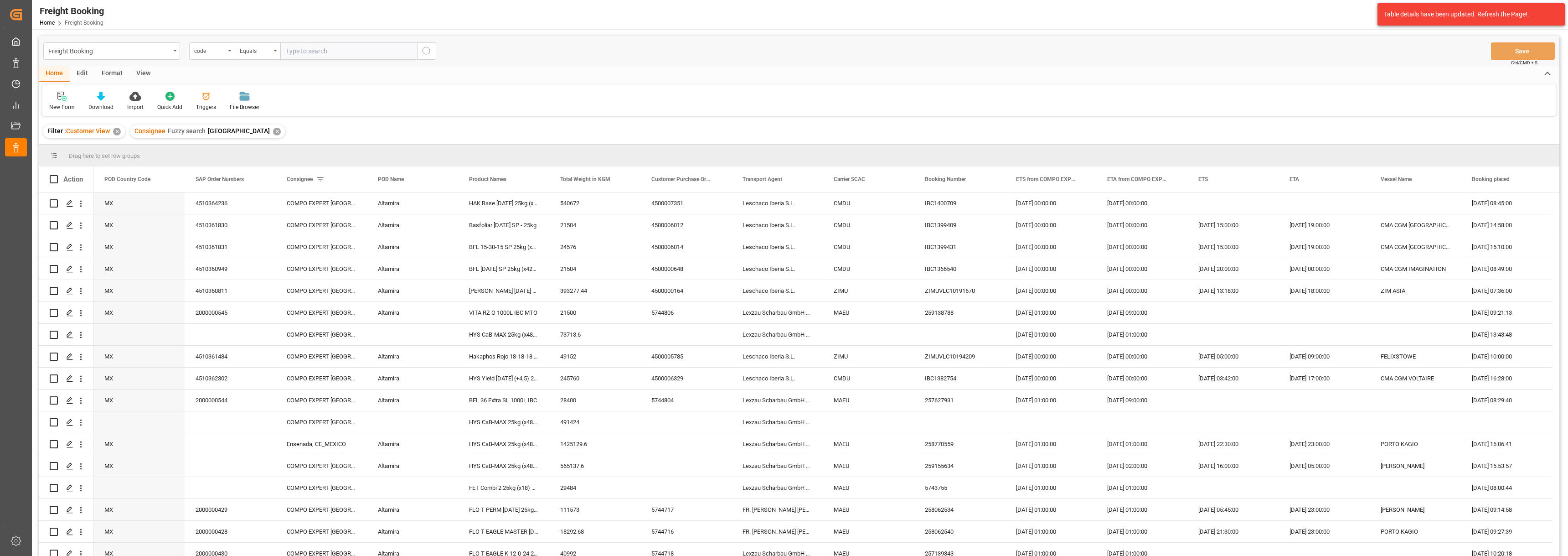
click at [273, 130] on div "✕" at bounding box center [277, 132] width 8 height 8
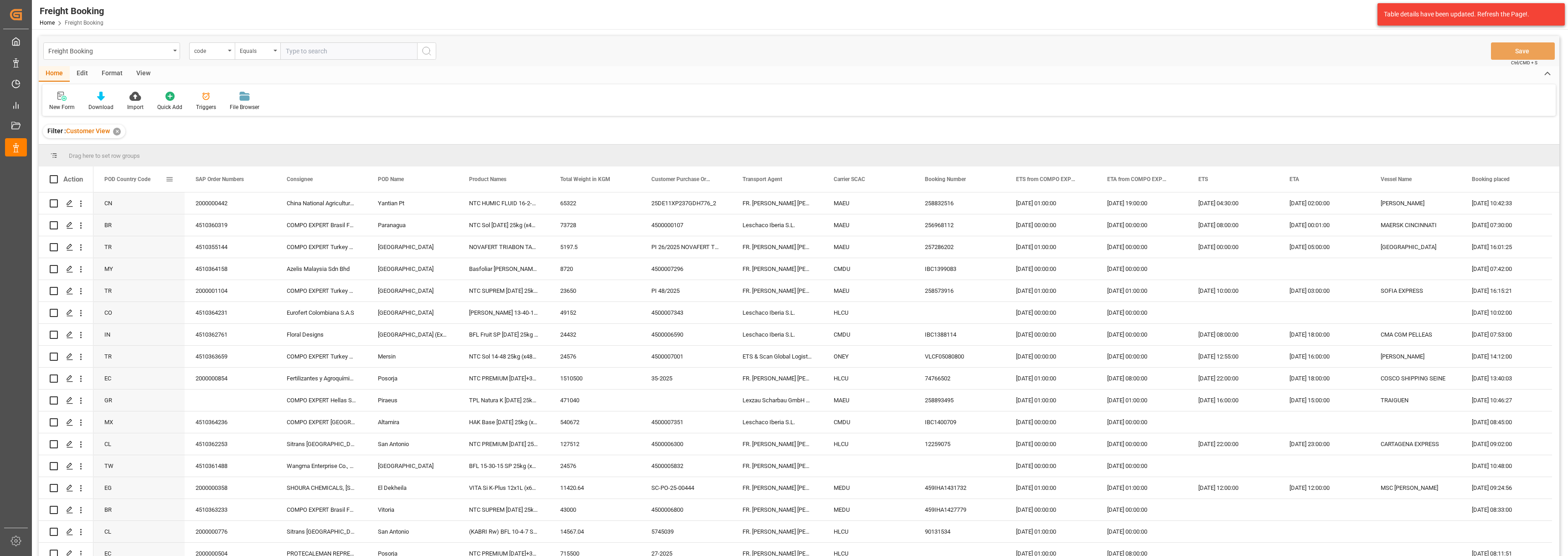
drag, startPoint x: 135, startPoint y: 177, endPoint x: 135, endPoint y: 165, distance: 12.0
click at [135, 167] on div "POD Country Code" at bounding box center [135, 179] width 61 height 26
drag, startPoint x: 121, startPoint y: 180, endPoint x: 120, endPoint y: 161, distance: 19.0
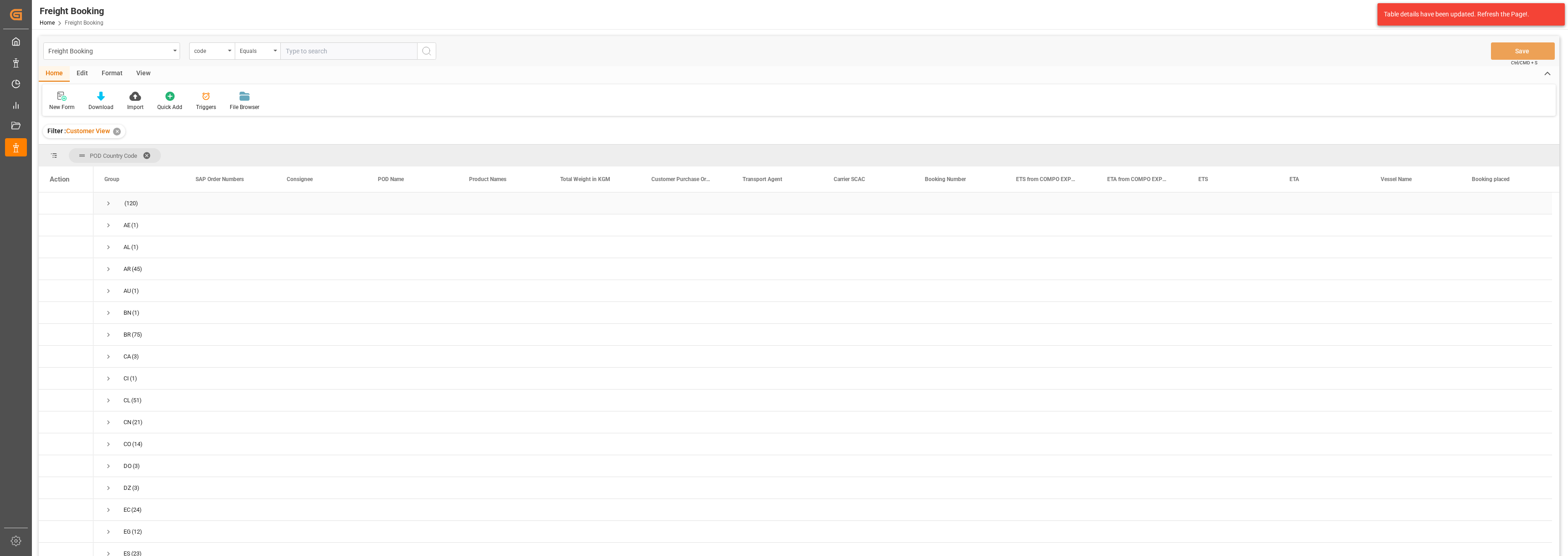
click at [104, 201] on div "(120)" at bounding box center [139, 203] width 91 height 21
click at [109, 202] on span "Press SPACE to select this row." at bounding box center [108, 203] width 8 height 8
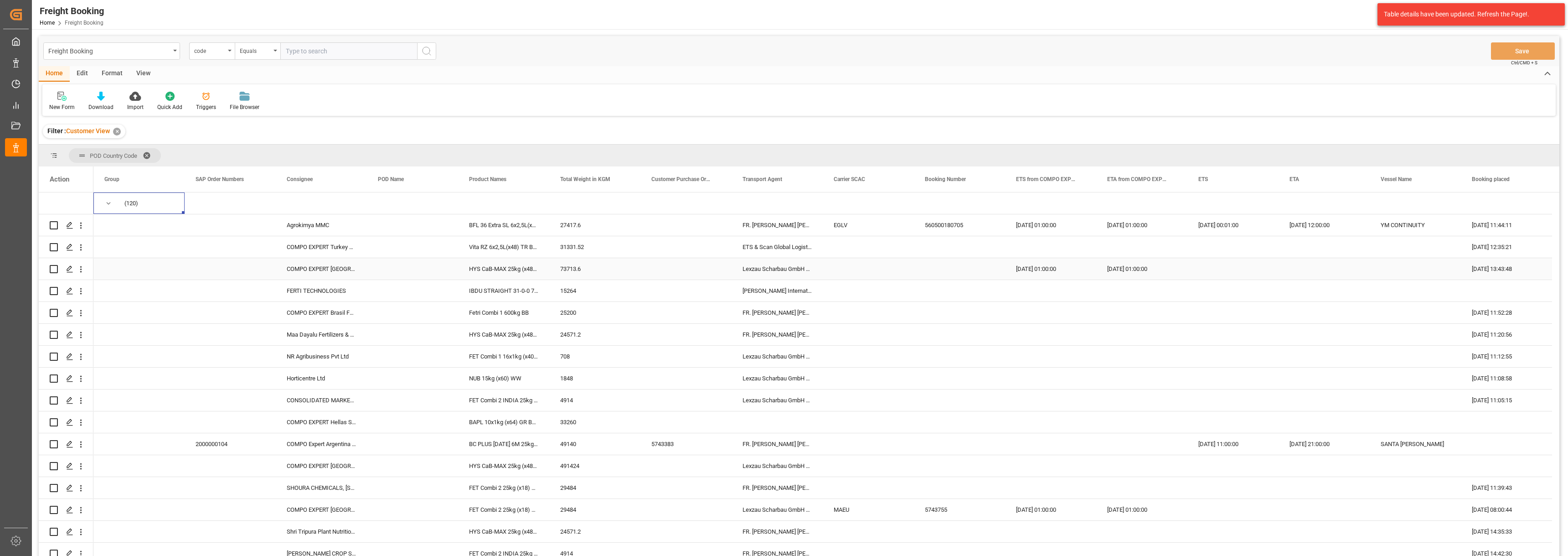
click at [1319, 274] on div "Press SPACE to select this row." at bounding box center [1324, 269] width 91 height 21
drag, startPoint x: 1064, startPoint y: 181, endPoint x: 915, endPoint y: 141, distance: 154.3
click at [884, 99] on div "New Form Download Import Quick Add Triggers File Browser" at bounding box center [799, 100] width 1513 height 32
click at [1085, 181] on div "ETS from COMPO EXPERT" at bounding box center [1051, 179] width 91 height 26
click at [1079, 176] on span at bounding box center [1081, 179] width 8 height 8
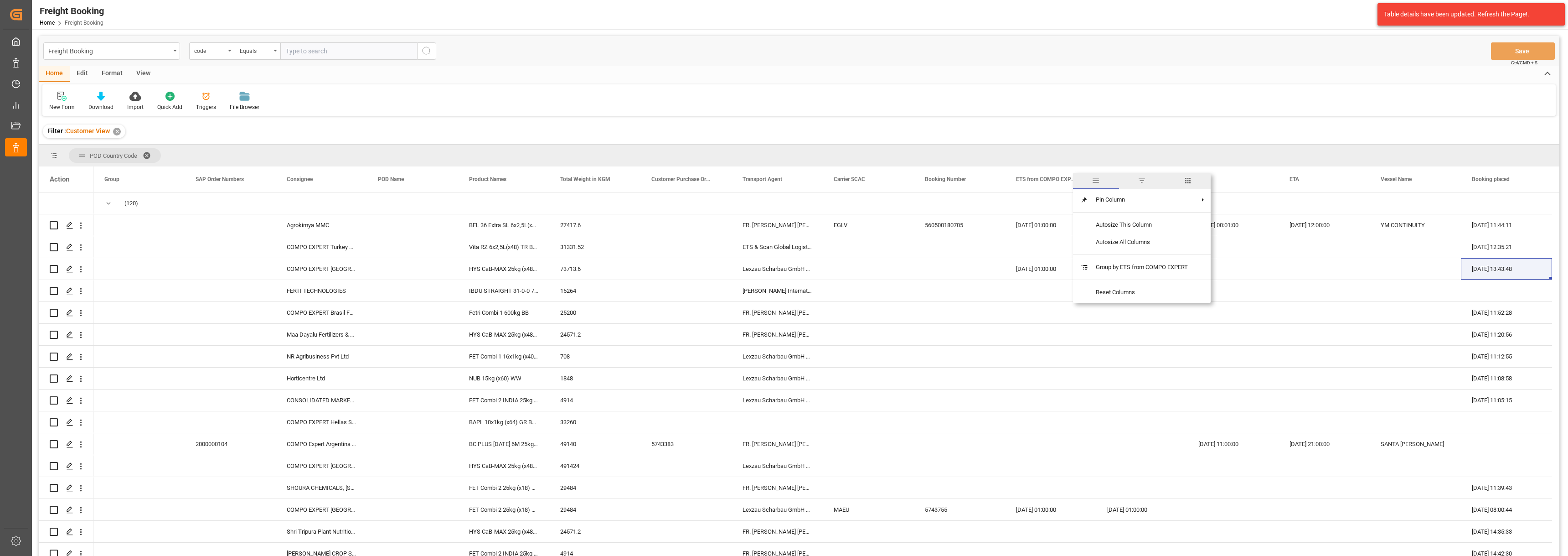
click at [1188, 177] on span "columns" at bounding box center [1188, 180] width 8 height 8
click at [1084, 252] on input "Freight Booking Number column toggle visibility (hidden)" at bounding box center [1082, 251] width 8 height 8
checkbox input "true"
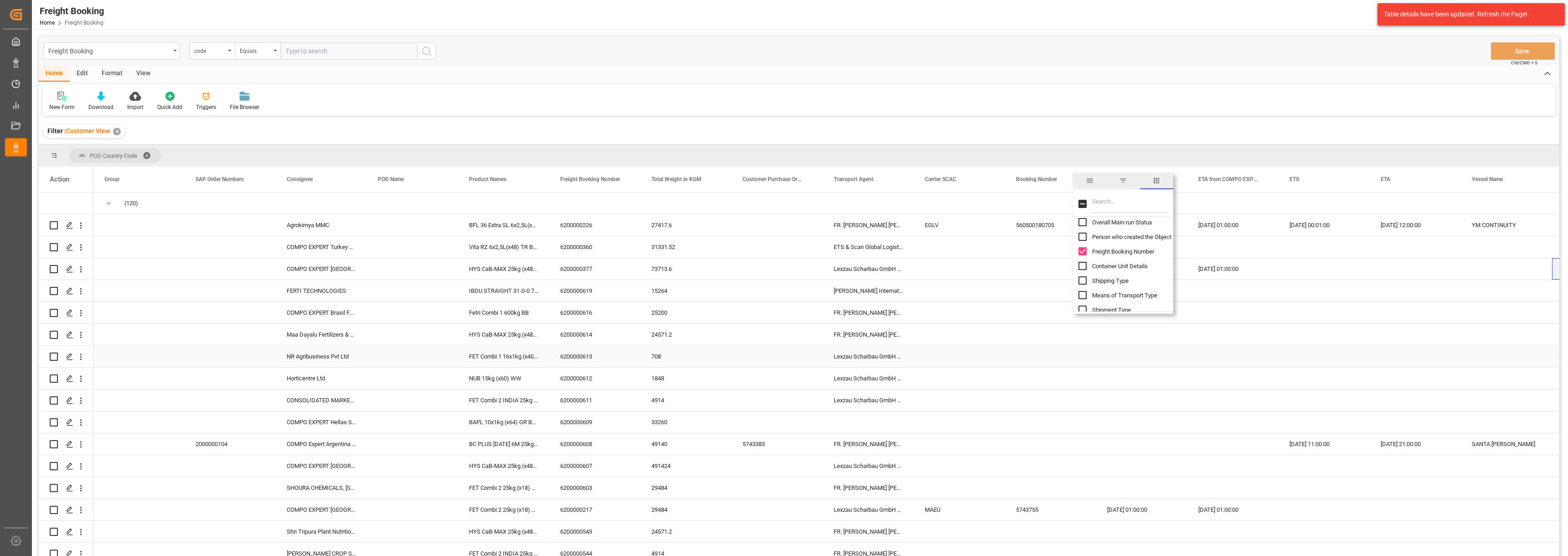
click at [1314, 365] on div "Press SPACE to select this row." at bounding box center [1324, 356] width 91 height 21
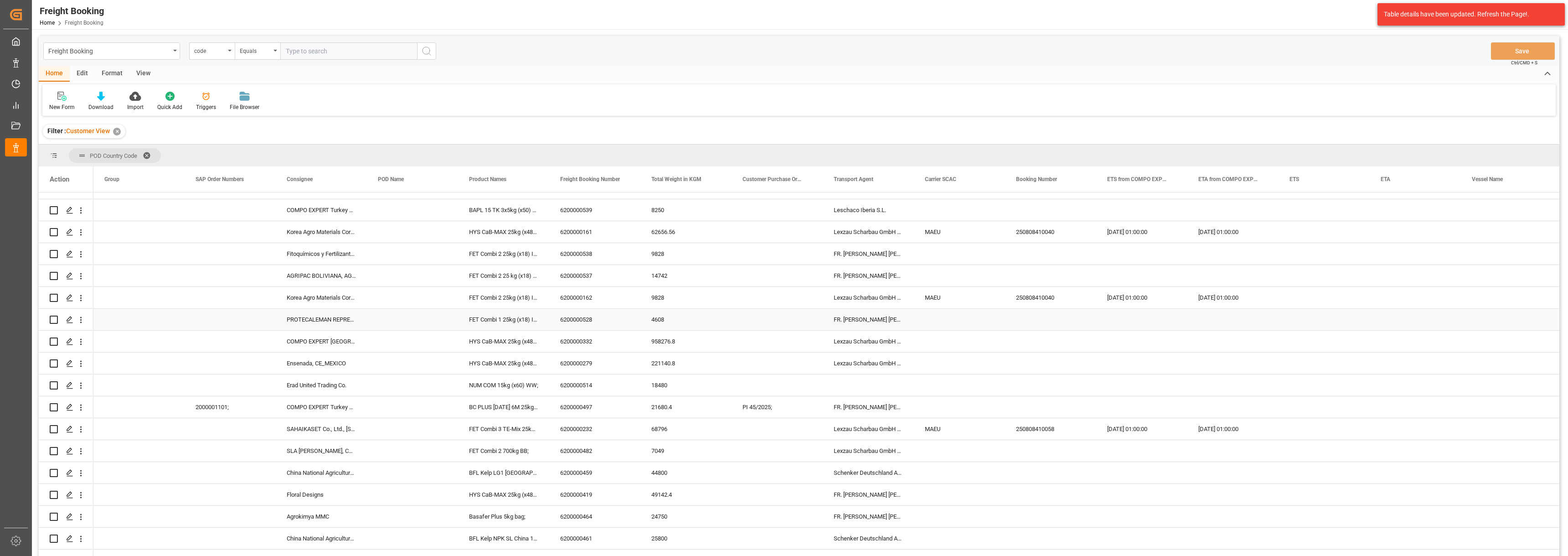
scroll to position [958, 0]
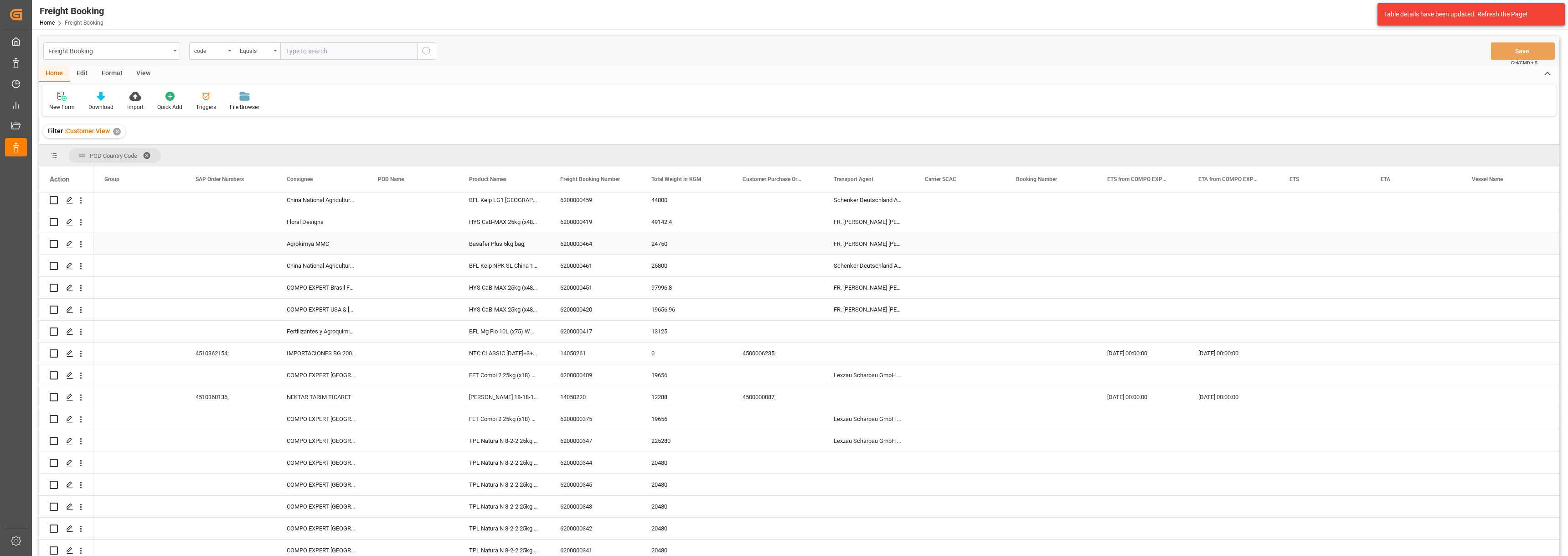
scroll to position [1186, 0]
drag, startPoint x: 311, startPoint y: 179, endPoint x: 309, endPoint y: 160, distance: 19.1
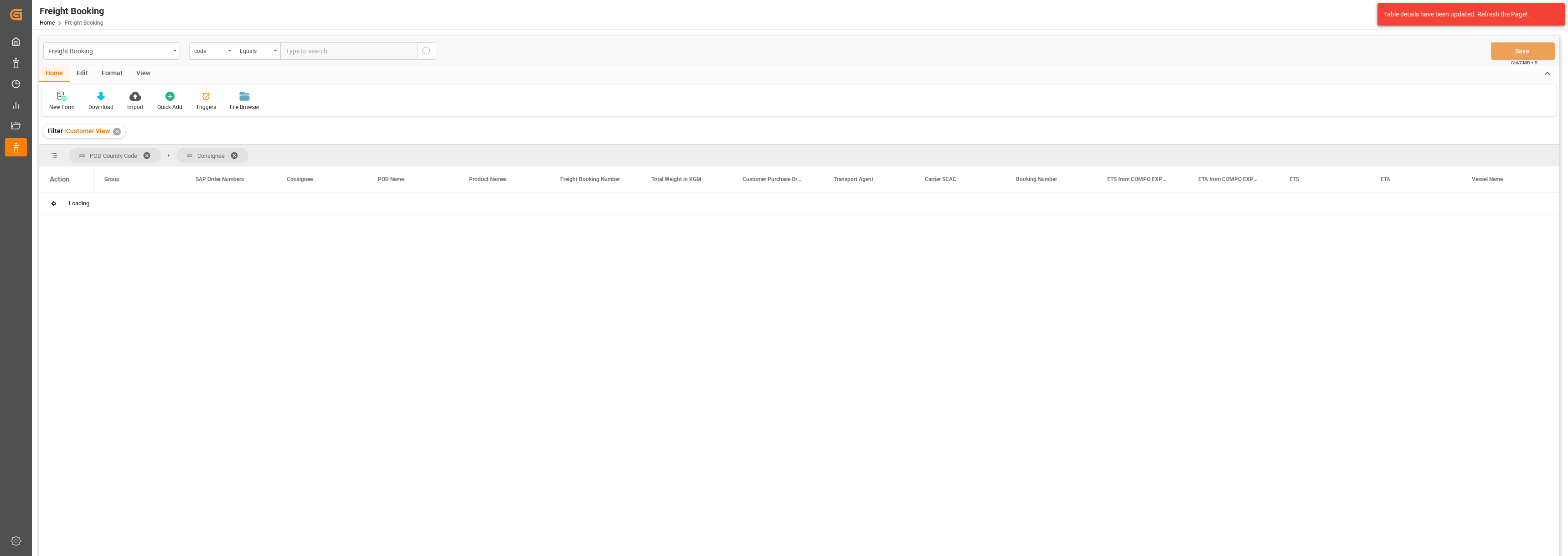
scroll to position [0, 0]
click at [108, 201] on span "Press SPACE to select this row." at bounding box center [108, 203] width 8 height 8
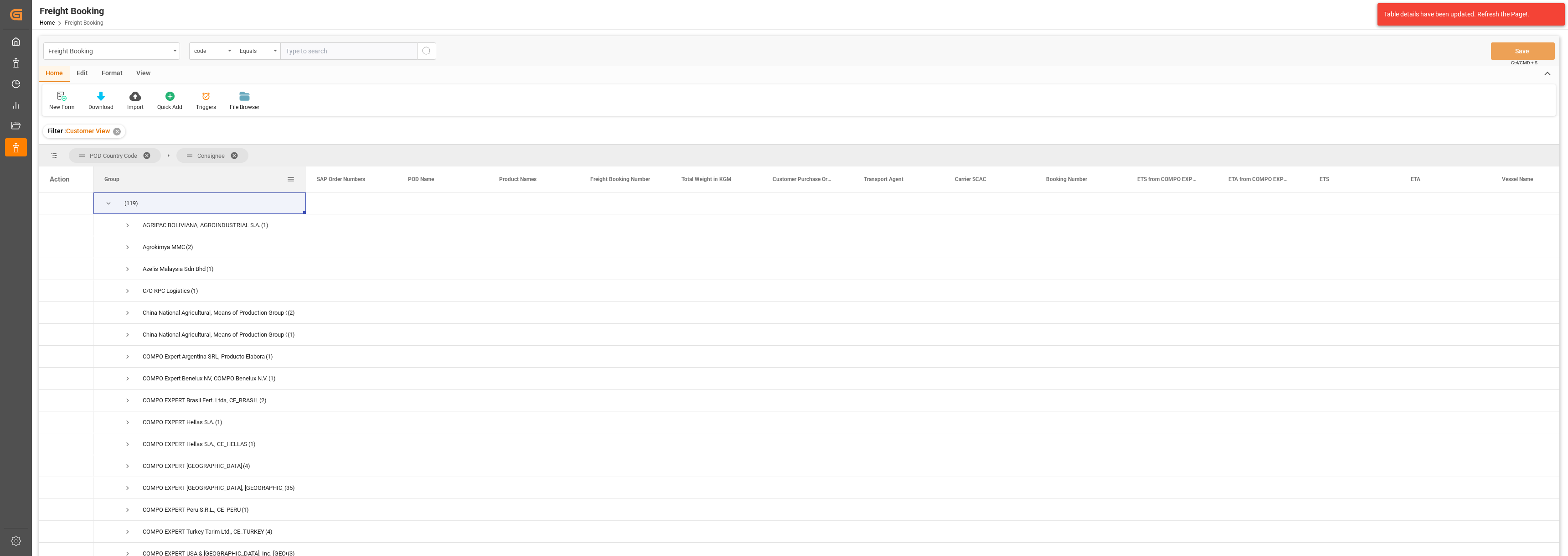
drag, startPoint x: 184, startPoint y: 177, endPoint x: 305, endPoint y: 183, distance: 121.1
click at [305, 183] on div at bounding box center [306, 179] width 4 height 26
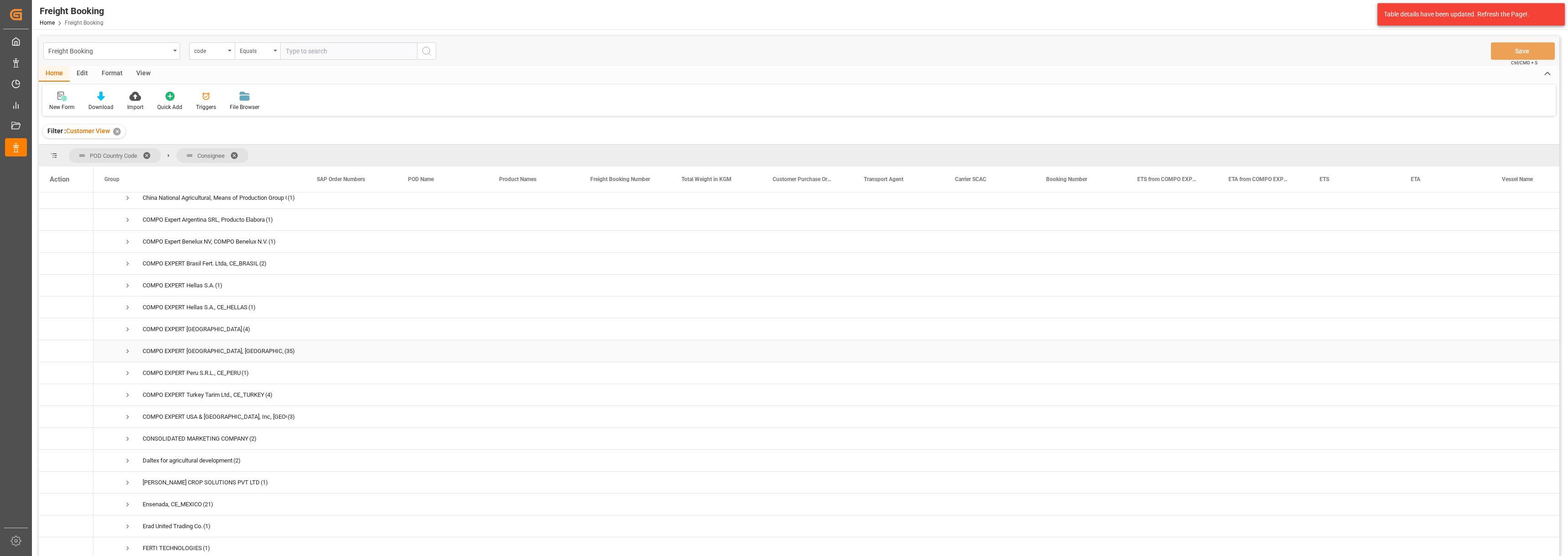
scroll to position [183, 0]
click at [127, 460] on span "Press SPACE to select this row." at bounding box center [127, 459] width 8 height 8
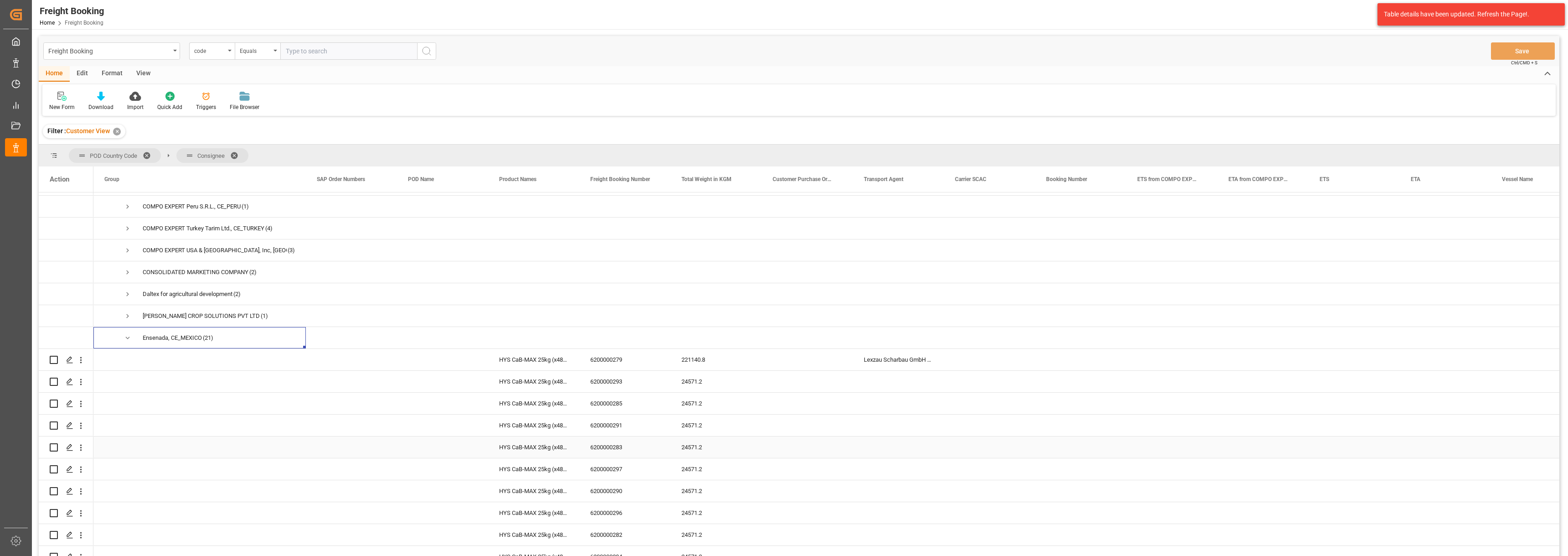
scroll to position [319, 0]
click at [610, 344] on div "6200000279" at bounding box center [625, 343] width 91 height 21
click at [125, 368] on span "Press SPACE to select this row." at bounding box center [127, 367] width 8 height 8
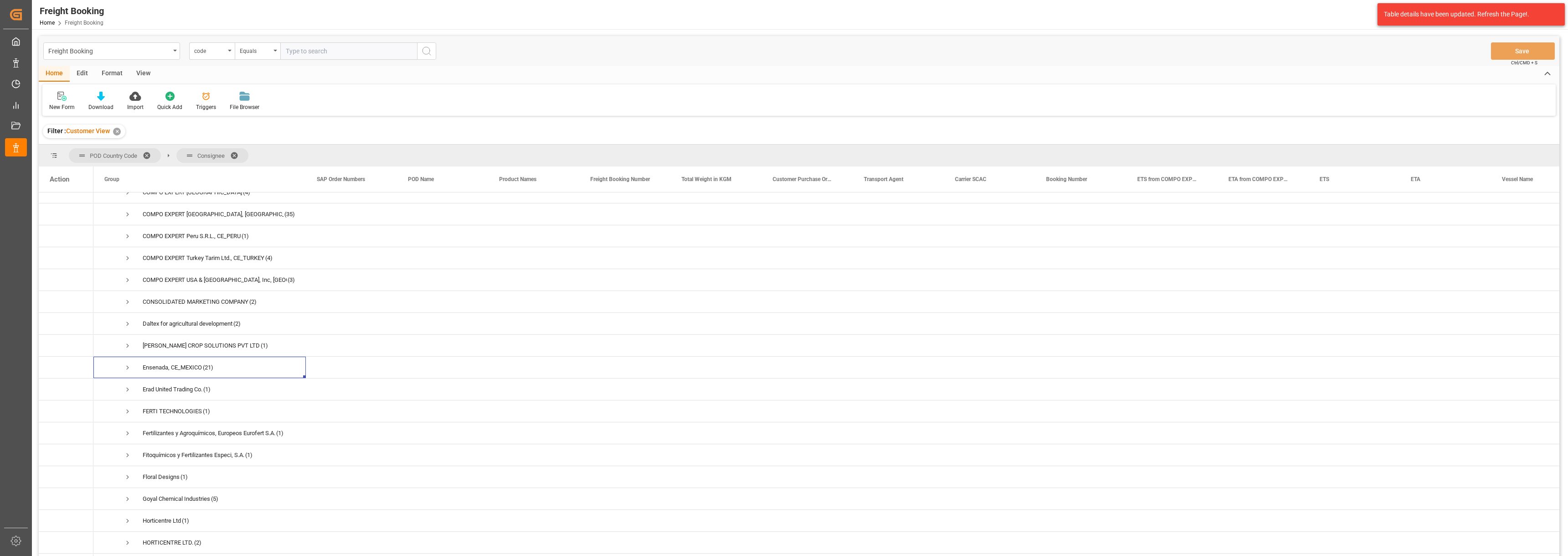
click at [236, 156] on span at bounding box center [237, 155] width 15 height 8
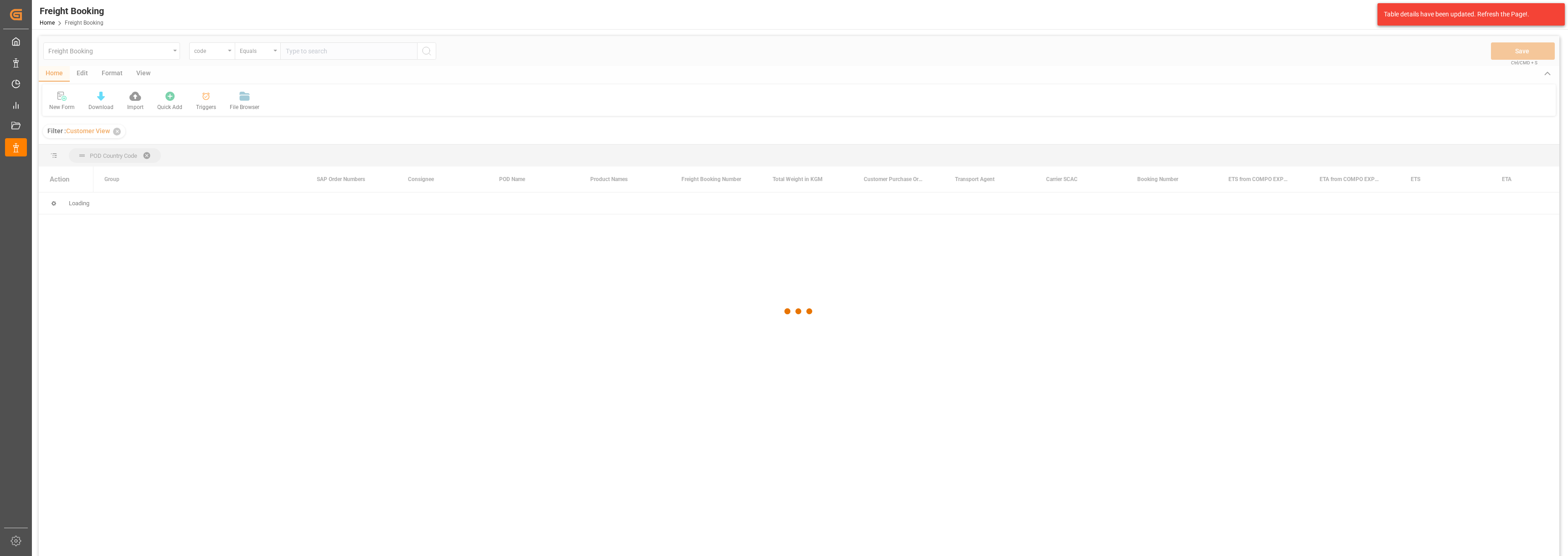
scroll to position [0, 0]
click at [111, 202] on span "Press SPACE to select this row." at bounding box center [108, 203] width 8 height 8
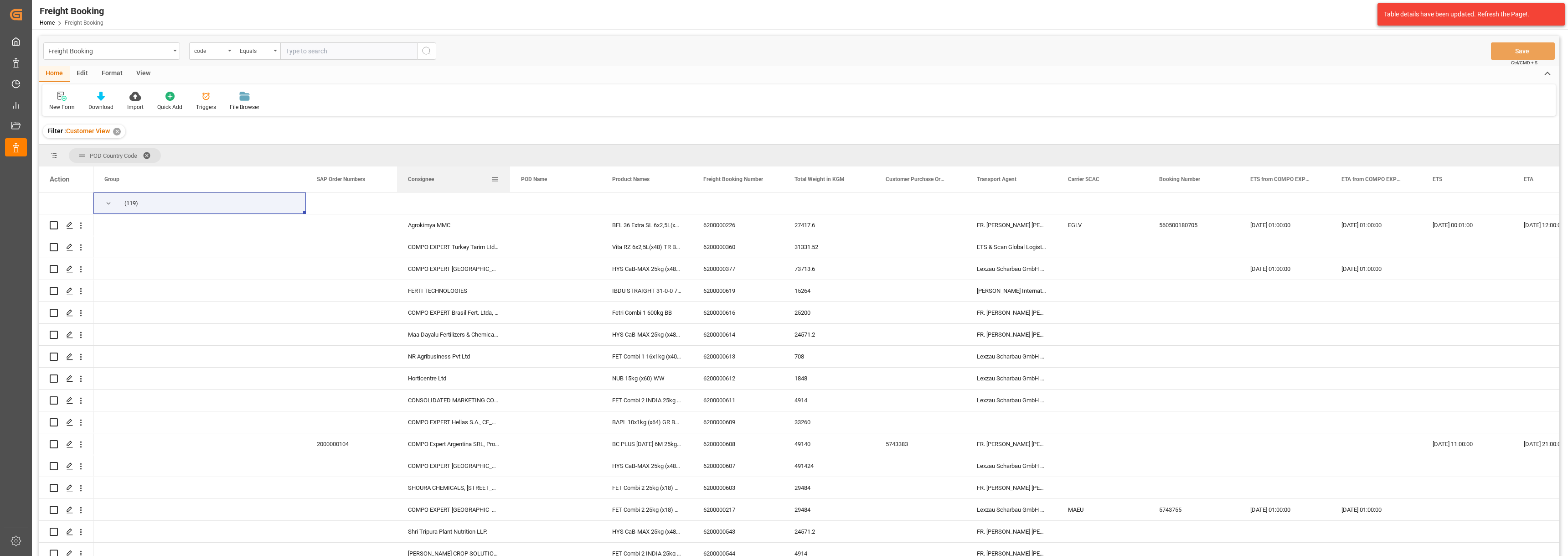
drag, startPoint x: 488, startPoint y: 175, endPoint x: 509, endPoint y: 171, distance: 21.4
click at [509, 171] on div at bounding box center [510, 179] width 4 height 26
click at [98, 99] on icon at bounding box center [101, 96] width 8 height 9
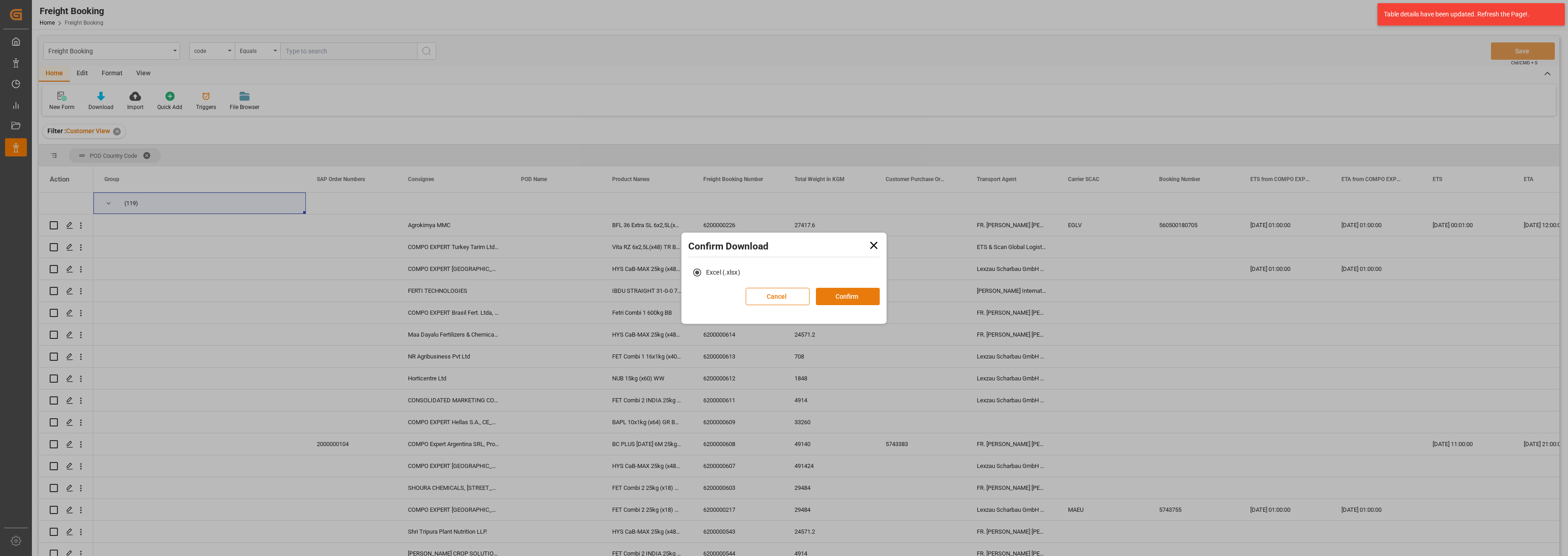
click at [850, 298] on button "Confirm" at bounding box center [847, 297] width 64 height 17
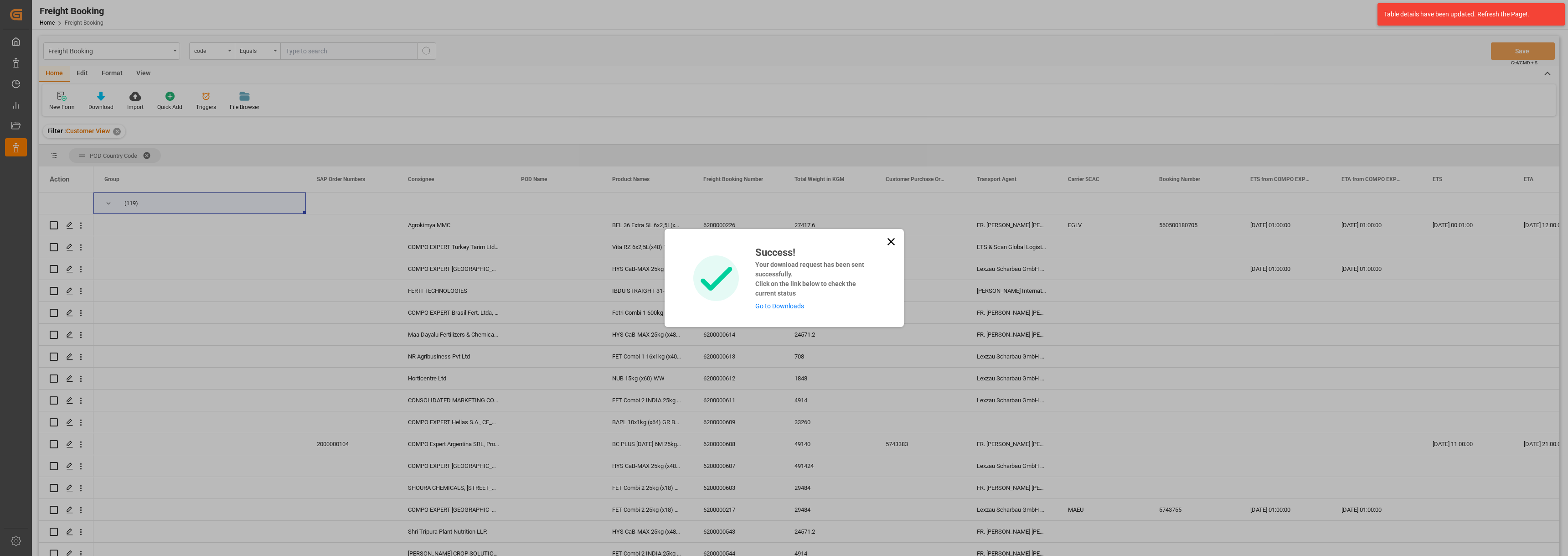
click at [778, 302] on link "Go to Downloads" at bounding box center [780, 306] width 49 height 7
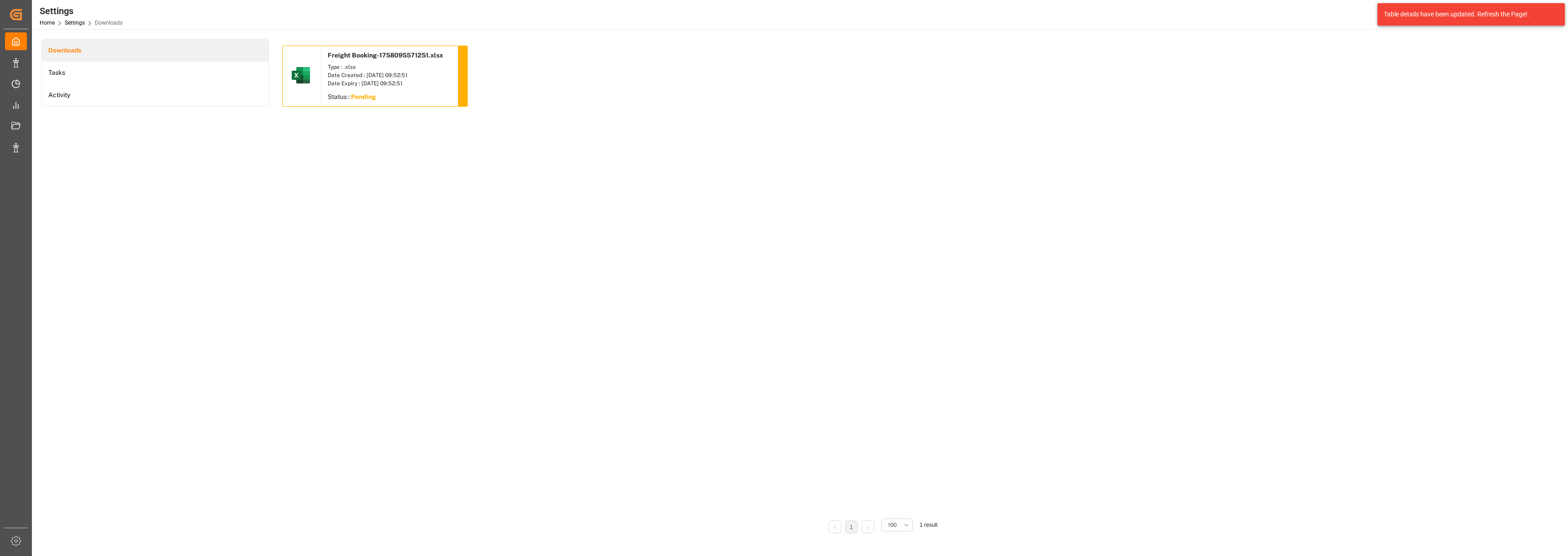
click at [388, 75] on div "Date Created : 17.09.2025 09:52:51" at bounding box center [389, 75] width 123 height 8
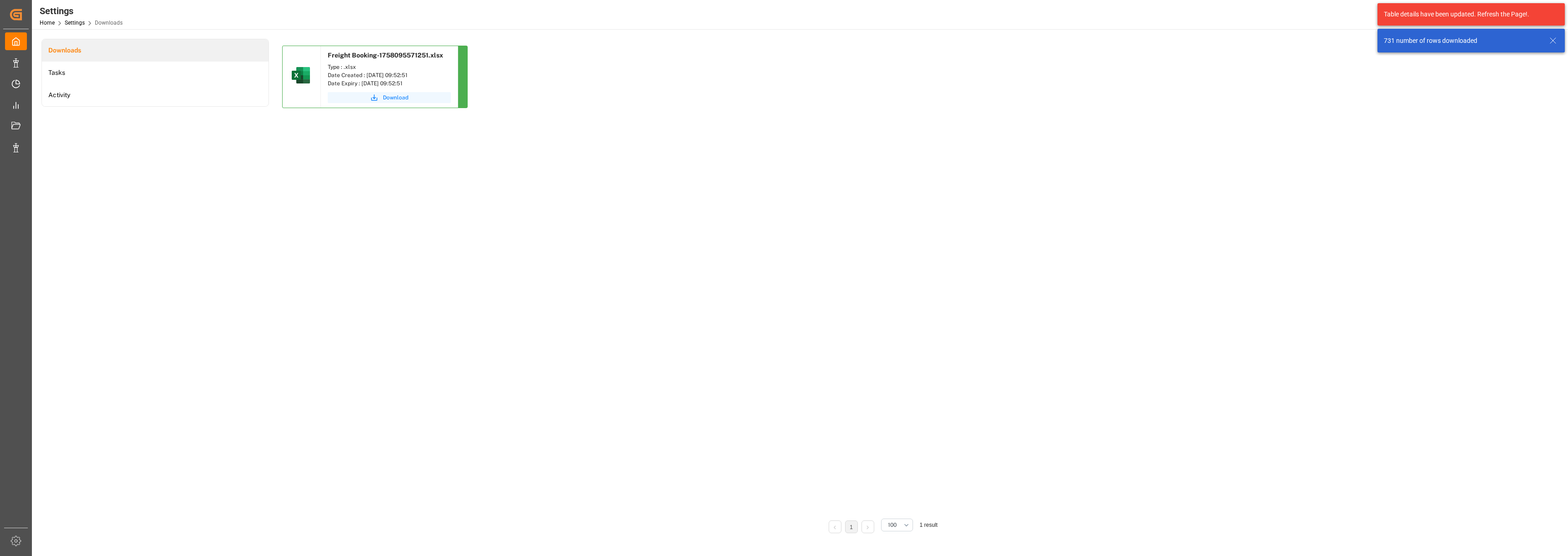
click at [397, 96] on span "Download" at bounding box center [396, 97] width 26 height 8
